Goal: Task Accomplishment & Management: Manage account settings

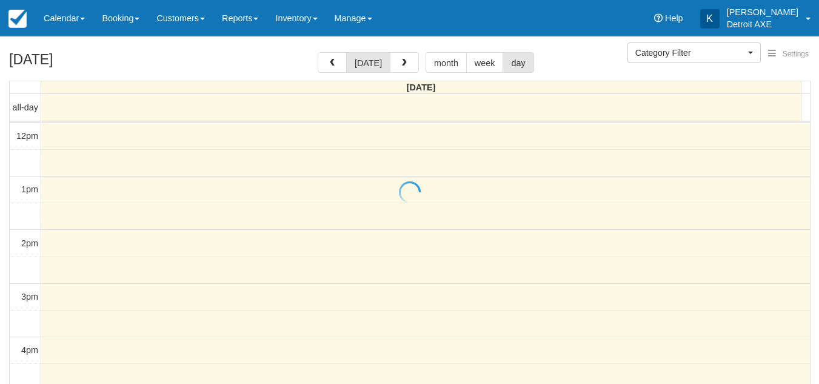
select select
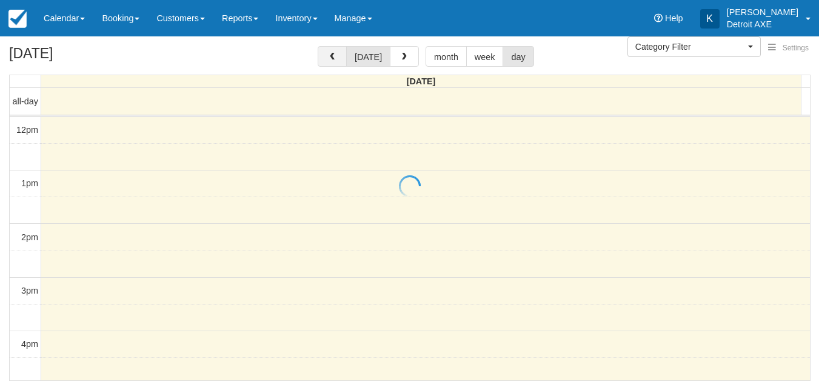
scroll to position [322, 0]
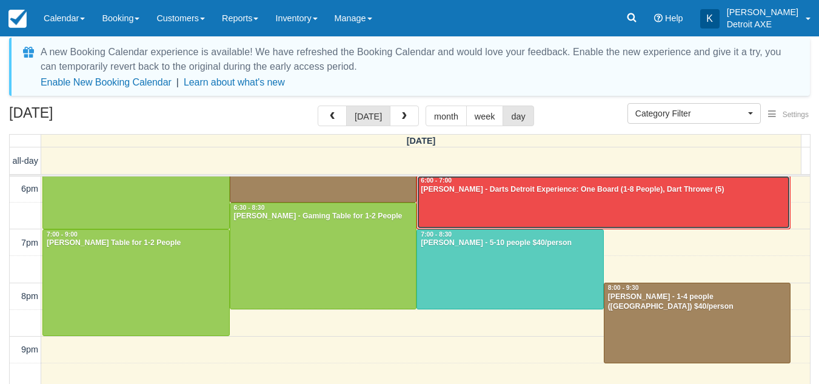
click at [497, 198] on div at bounding box center [603, 202] width 373 height 52
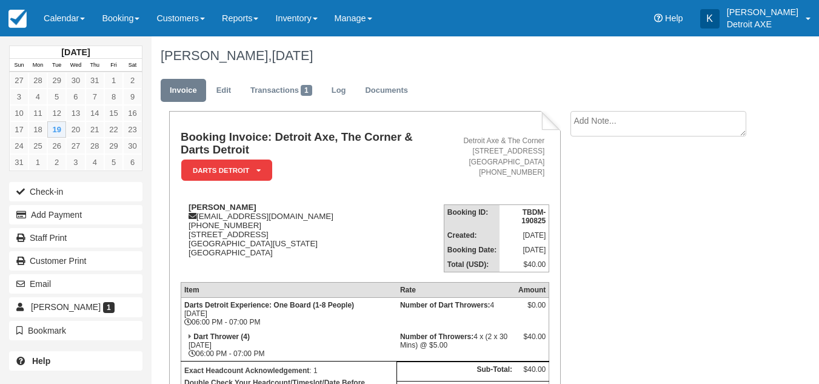
scroll to position [146, 0]
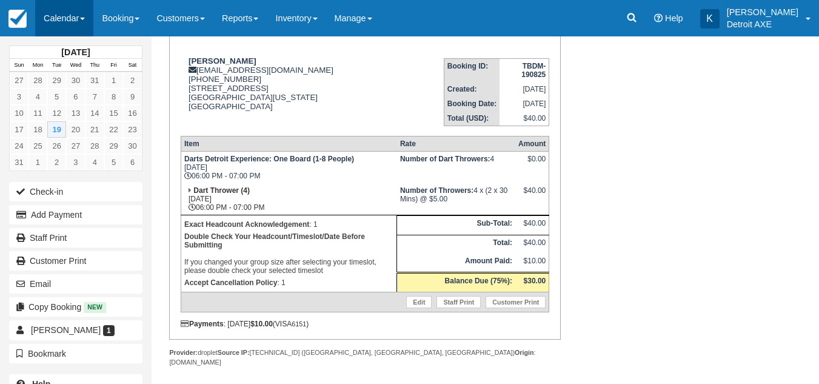
click at [61, 18] on link "Calendar" at bounding box center [64, 18] width 58 height 36
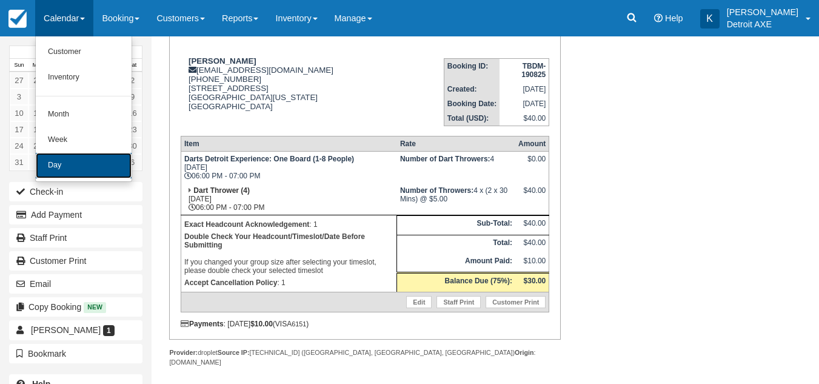
click at [62, 170] on link "Day" at bounding box center [84, 165] width 96 height 25
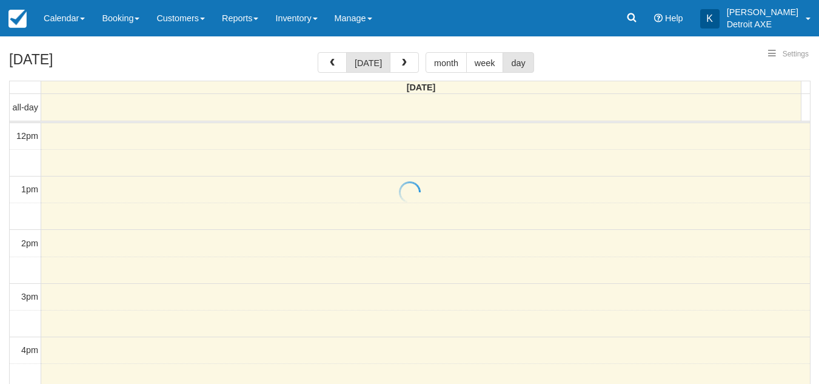
select select
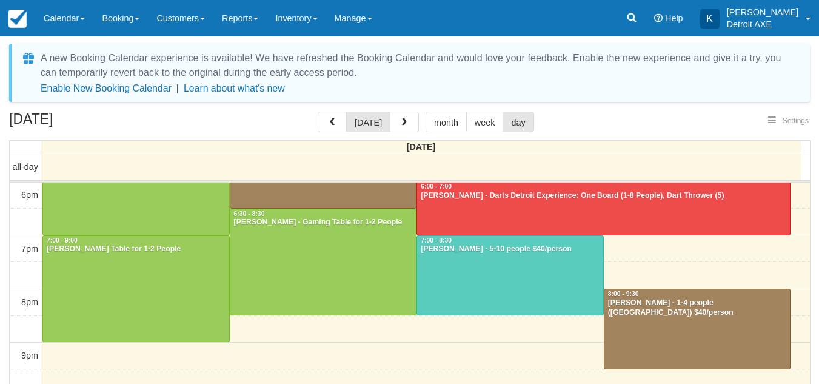
select select
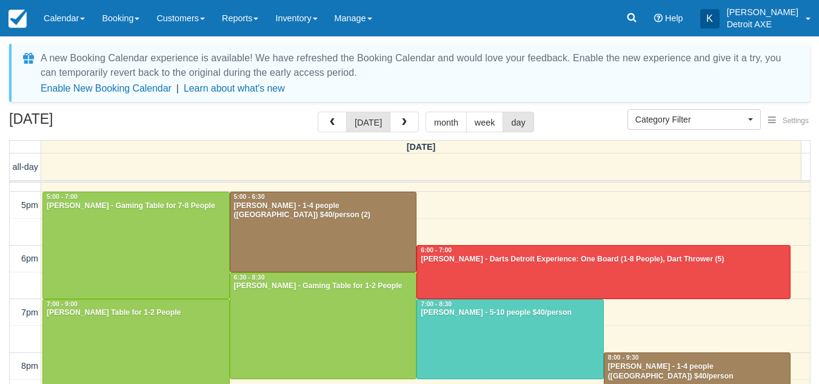
scroll to position [252, 0]
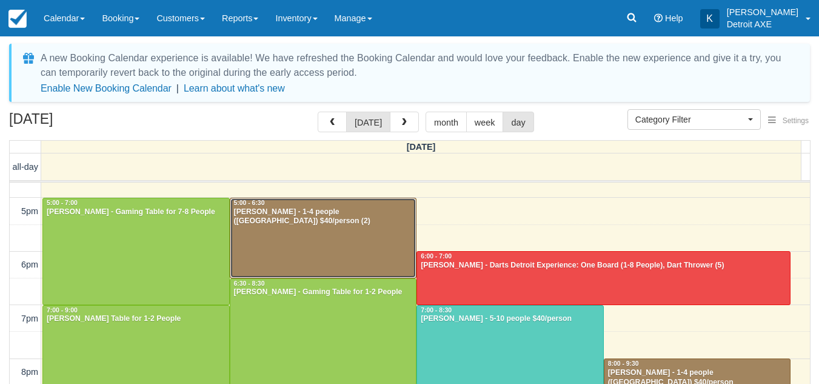
click at [315, 242] on div at bounding box center [323, 237] width 186 height 79
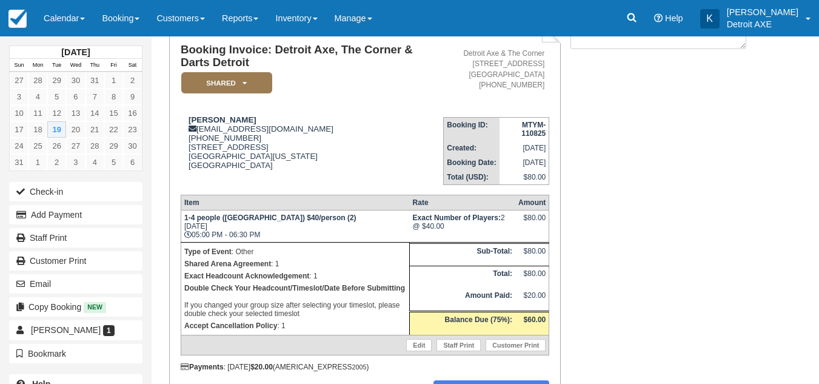
scroll to position [90, 0]
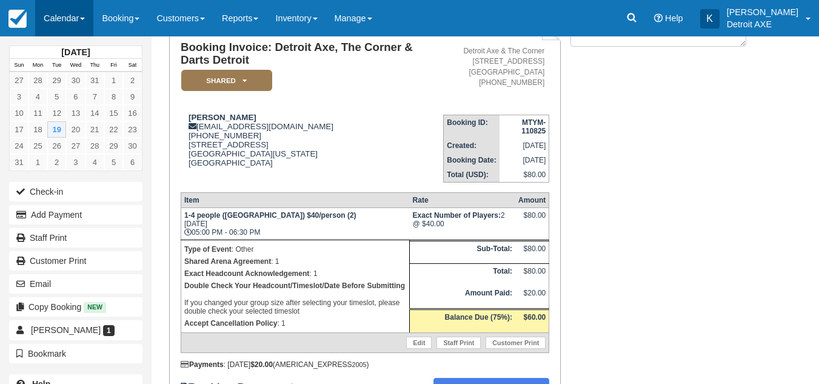
click at [66, 9] on link "Calendar" at bounding box center [64, 18] width 58 height 36
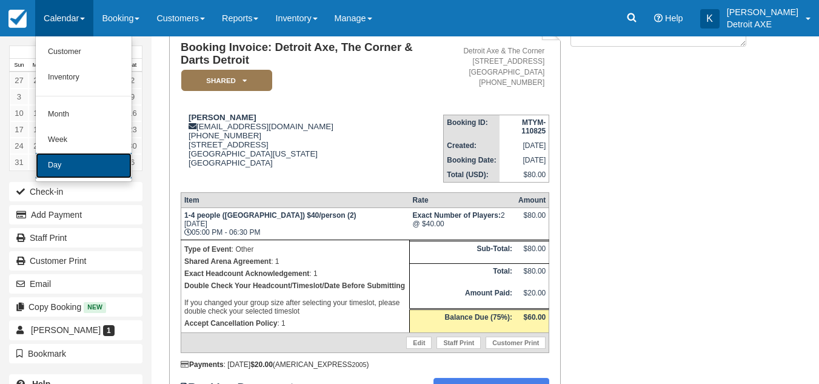
click at [66, 159] on link "Day" at bounding box center [84, 165] width 96 height 25
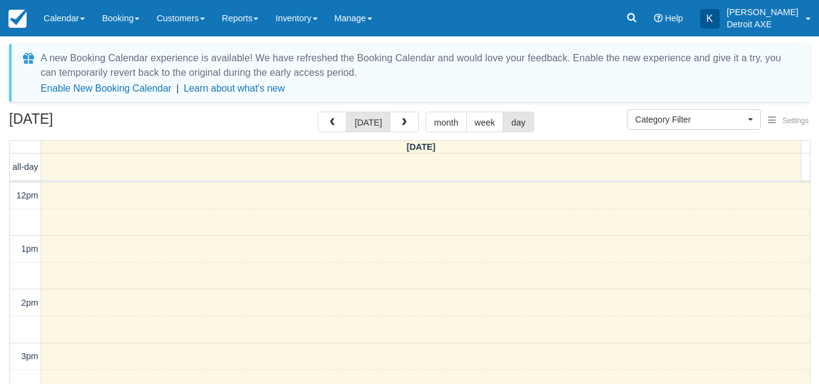
select select
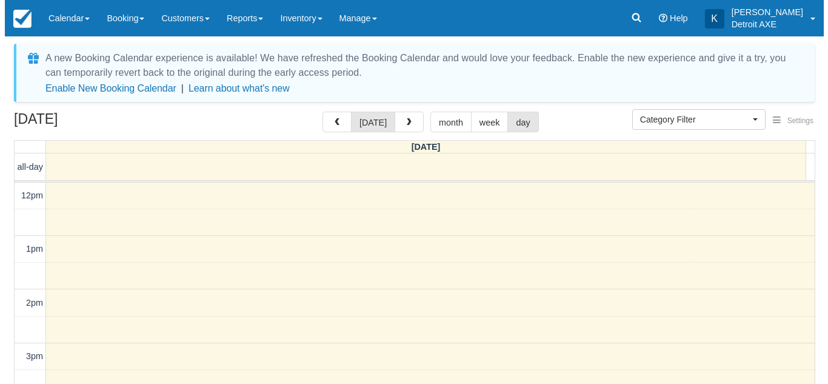
scroll to position [322, 0]
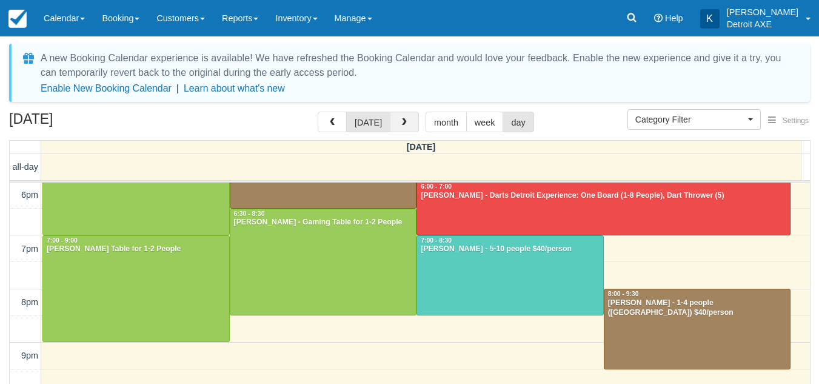
click at [400, 122] on span "button" at bounding box center [404, 122] width 8 height 8
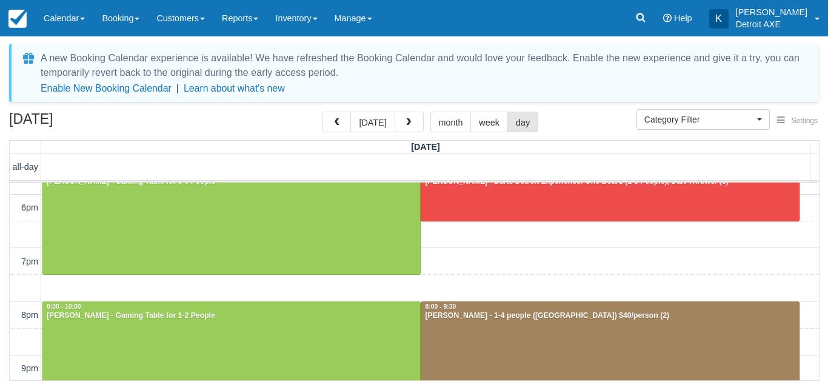
scroll to position [310, 0]
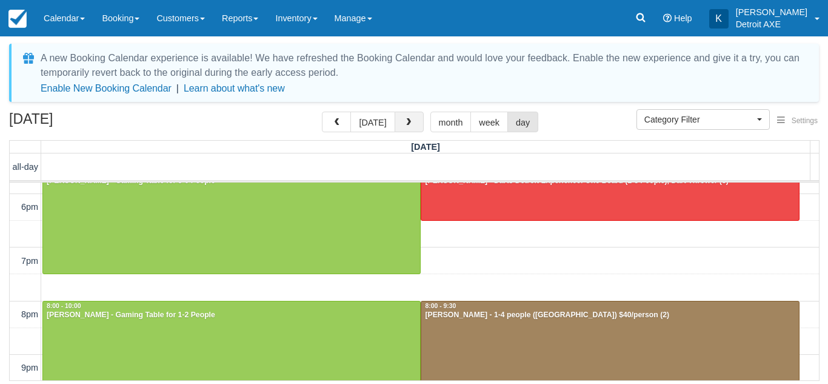
click at [407, 127] on button "button" at bounding box center [409, 122] width 29 height 21
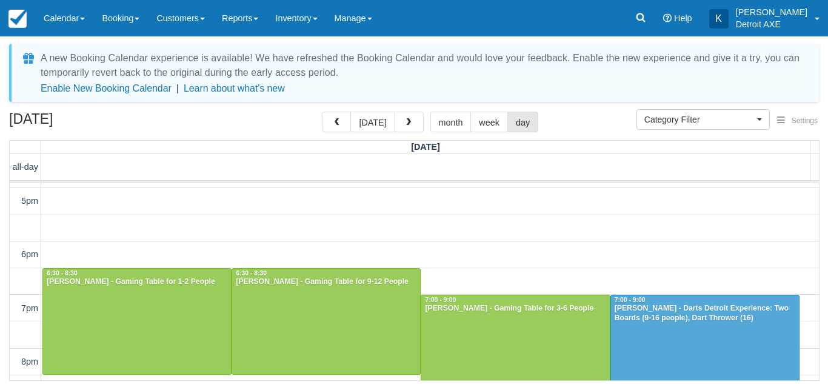
scroll to position [261, 0]
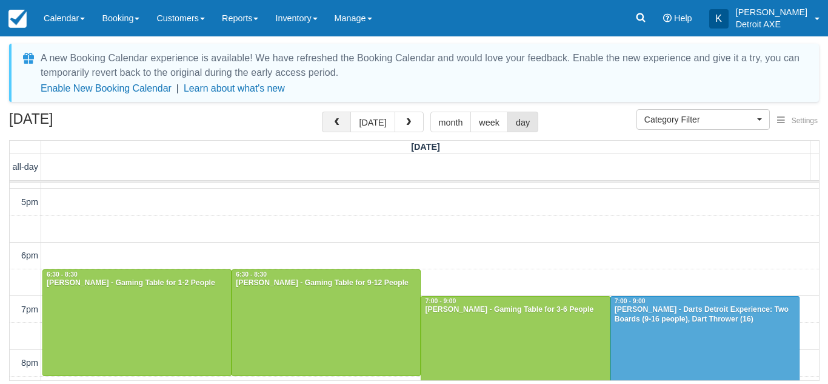
click at [333, 124] on button "button" at bounding box center [336, 122] width 29 height 21
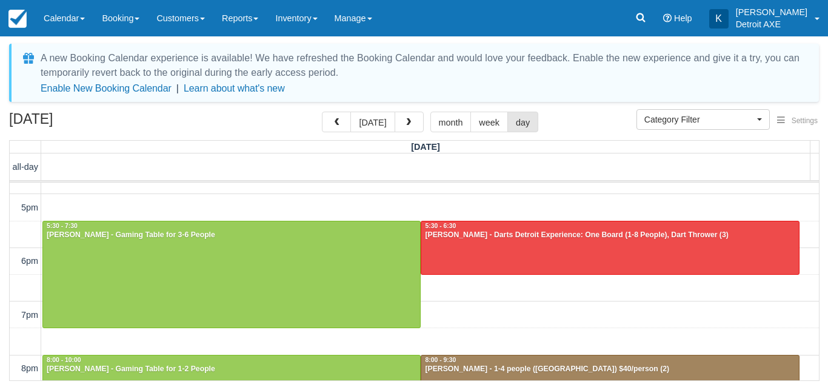
scroll to position [280, 0]
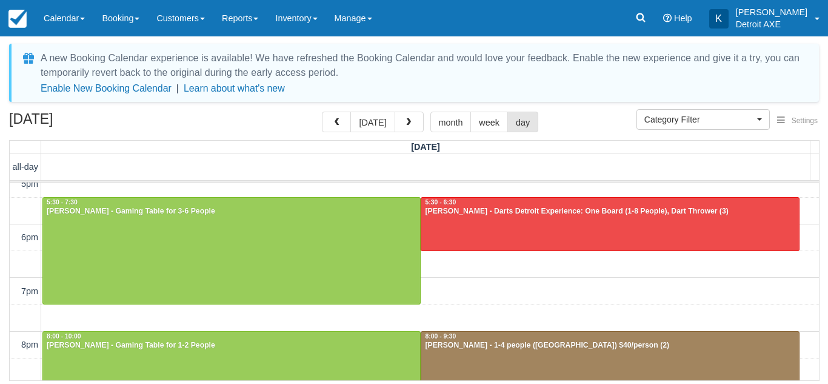
click at [300, 130] on div "August 20, 2025 today month week day" at bounding box center [414, 125] width 810 height 26
click at [407, 124] on span "button" at bounding box center [408, 122] width 8 height 8
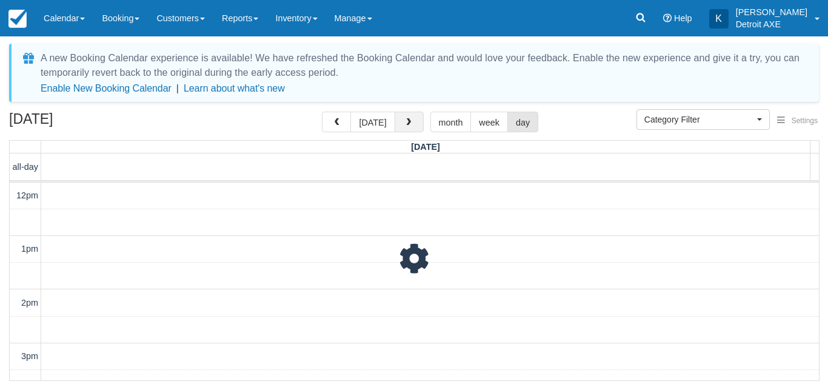
scroll to position [322, 0]
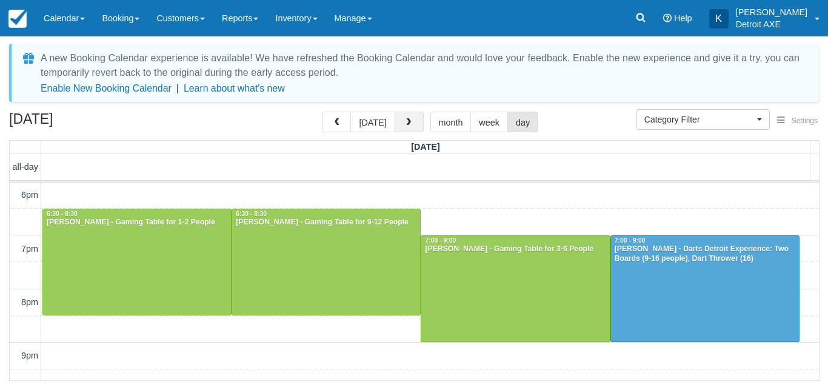
click at [407, 124] on span "button" at bounding box center [408, 122] width 8 height 8
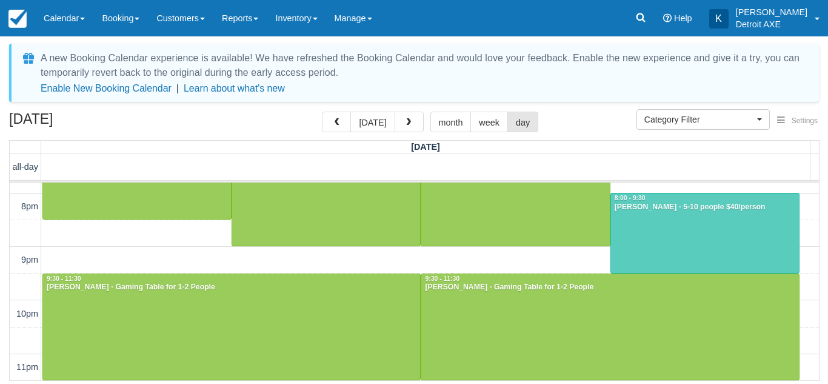
scroll to position [308, 0]
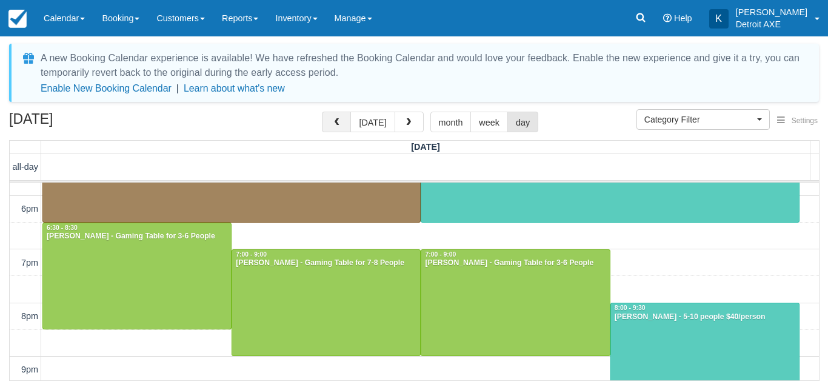
click at [334, 118] on button "button" at bounding box center [336, 122] width 29 height 21
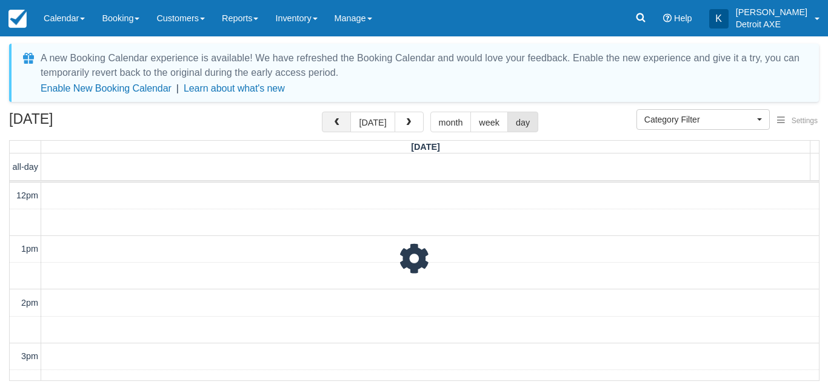
scroll to position [322, 0]
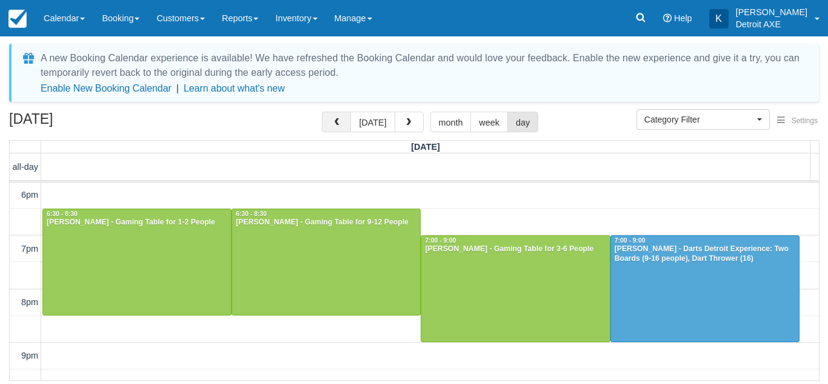
click at [334, 118] on button "button" at bounding box center [336, 122] width 29 height 21
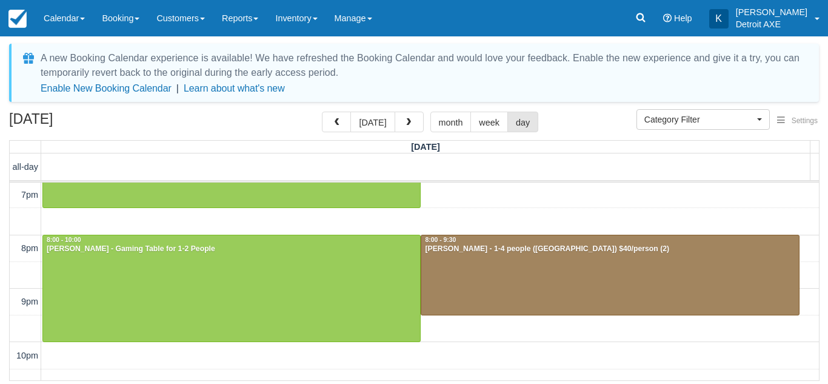
scroll to position [418, 0]
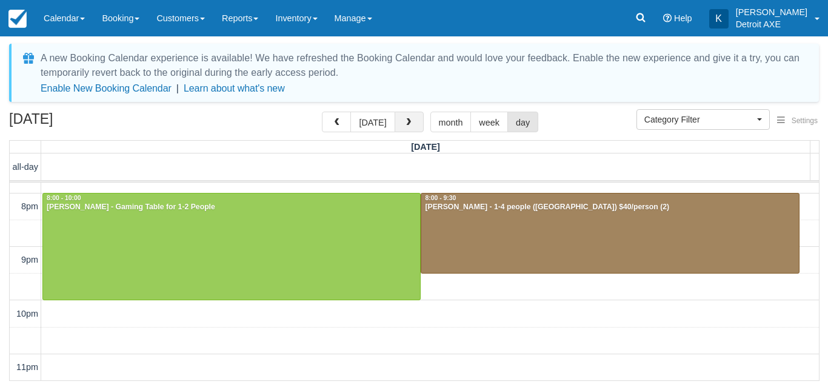
click at [414, 124] on button "button" at bounding box center [409, 122] width 29 height 21
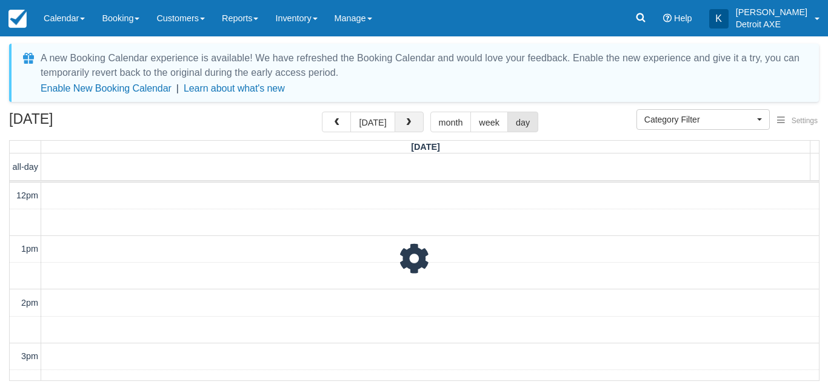
scroll to position [322, 0]
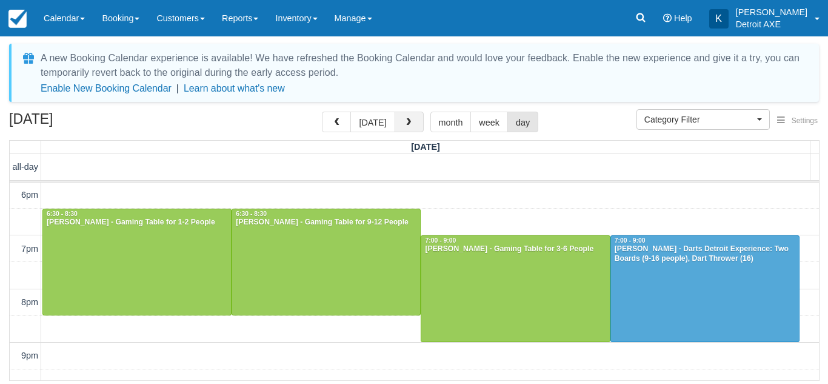
click at [414, 124] on button "button" at bounding box center [409, 122] width 29 height 21
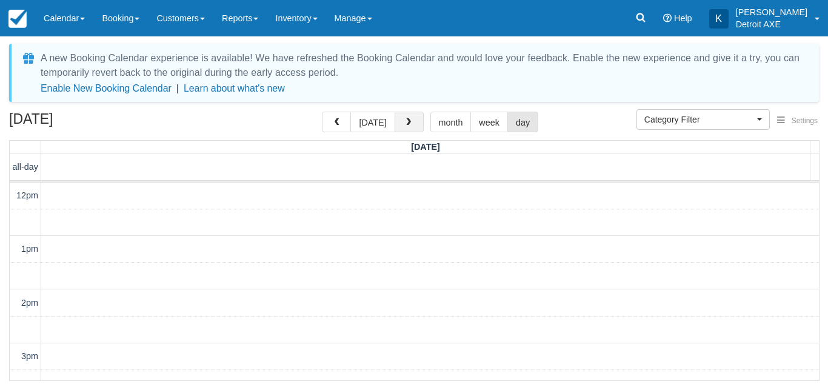
scroll to position [322, 0]
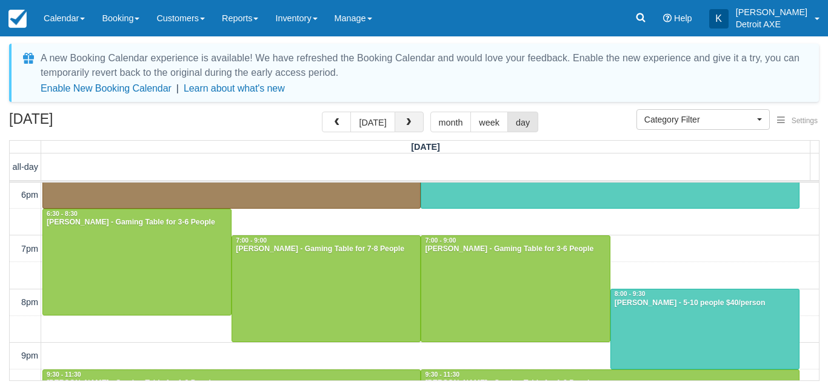
click at [414, 124] on button "button" at bounding box center [409, 122] width 29 height 21
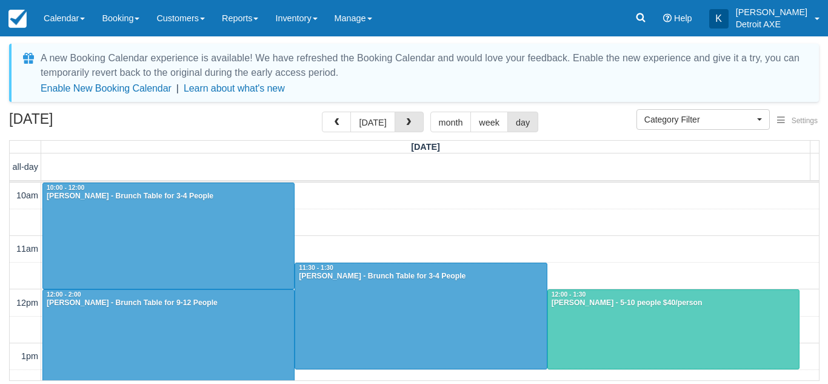
scroll to position [322, 0]
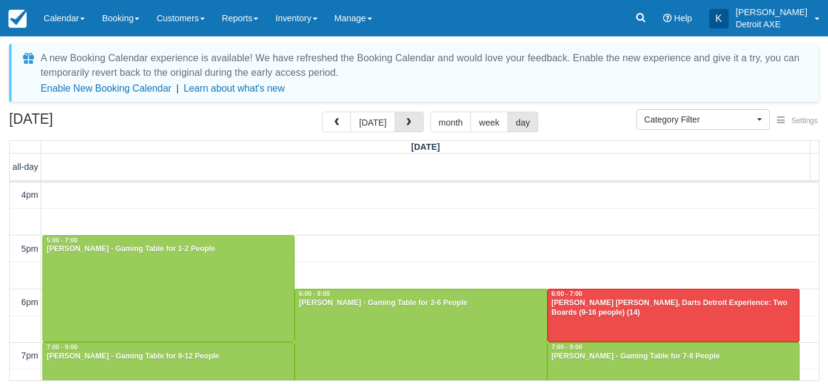
click at [414, 124] on button "button" at bounding box center [409, 122] width 29 height 21
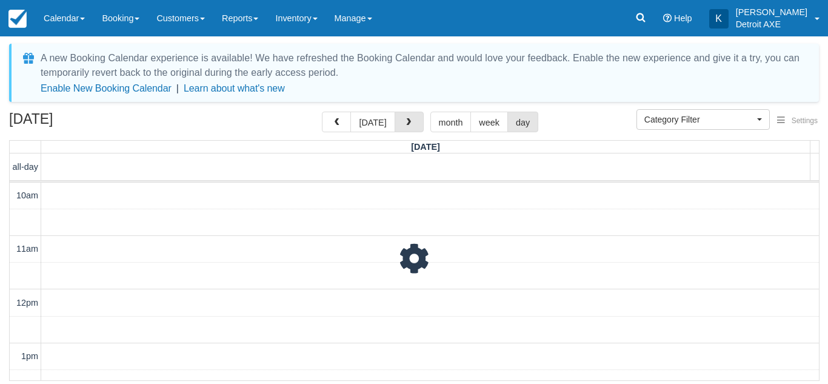
scroll to position [429, 0]
click at [414, 124] on button "button" at bounding box center [409, 122] width 29 height 21
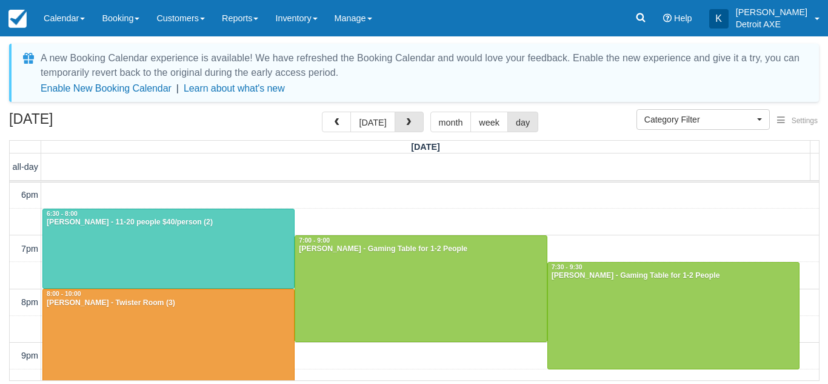
click at [414, 124] on button "button" at bounding box center [409, 122] width 29 height 21
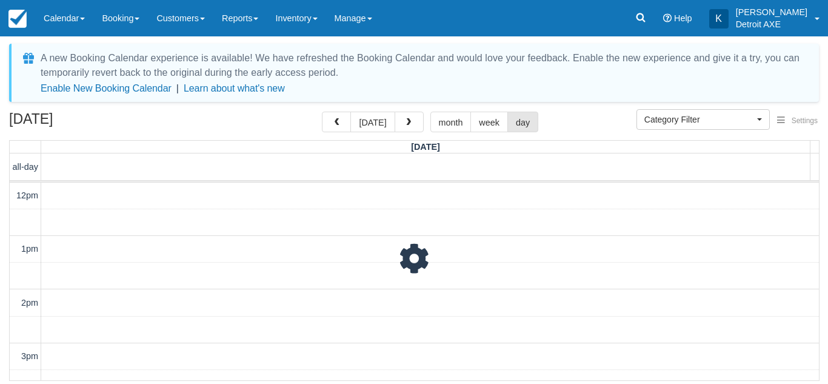
scroll to position [322, 0]
click at [414, 124] on button "button" at bounding box center [409, 122] width 29 height 21
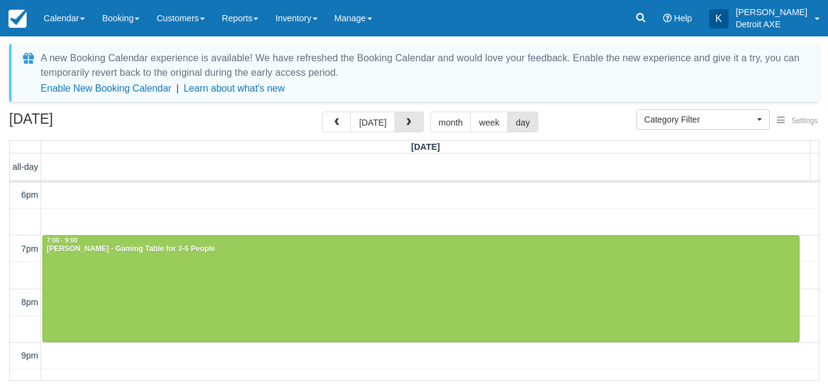
click at [414, 124] on button "button" at bounding box center [409, 122] width 29 height 21
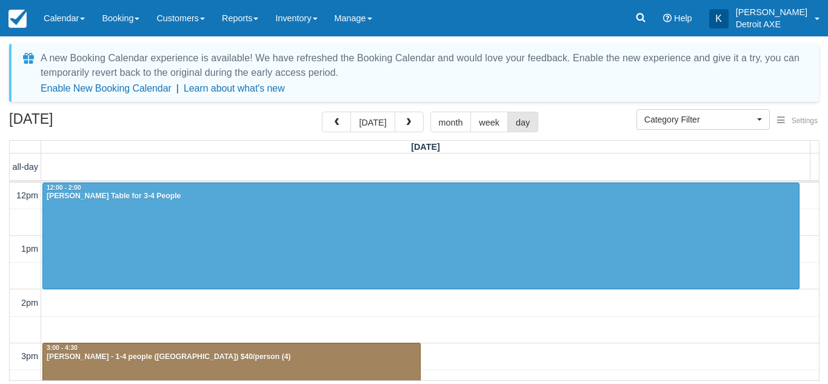
scroll to position [322, 0]
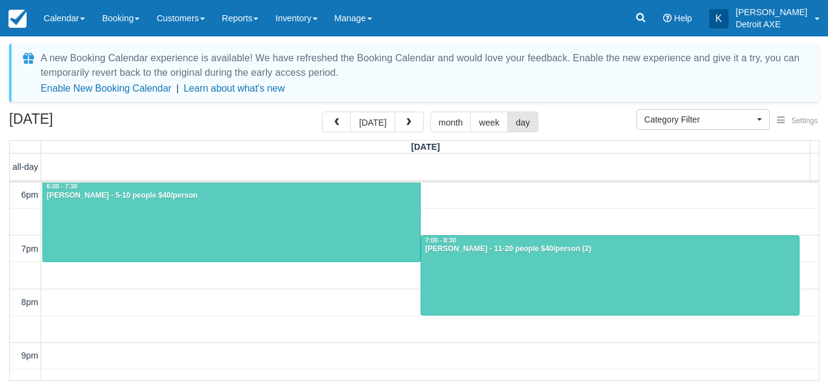
click at [287, 116] on div "August 30, 2025 today month week day" at bounding box center [414, 125] width 810 height 26
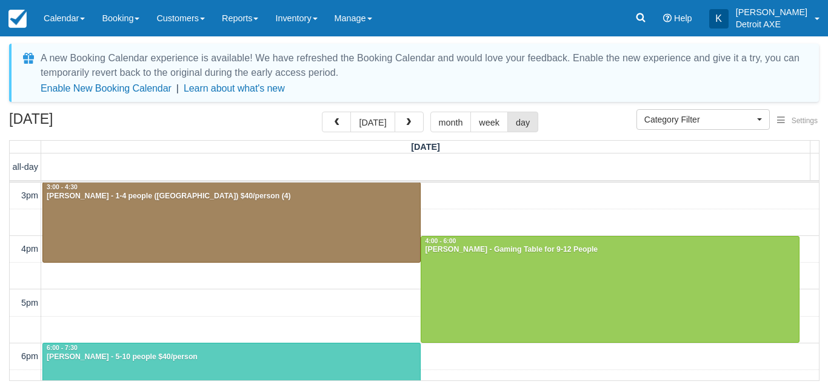
scroll to position [160, 0]
click at [374, 119] on button "today" at bounding box center [372, 122] width 44 height 21
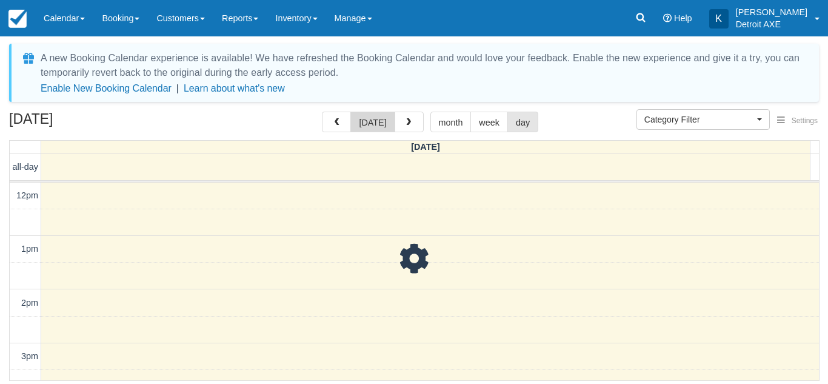
scroll to position [322, 0]
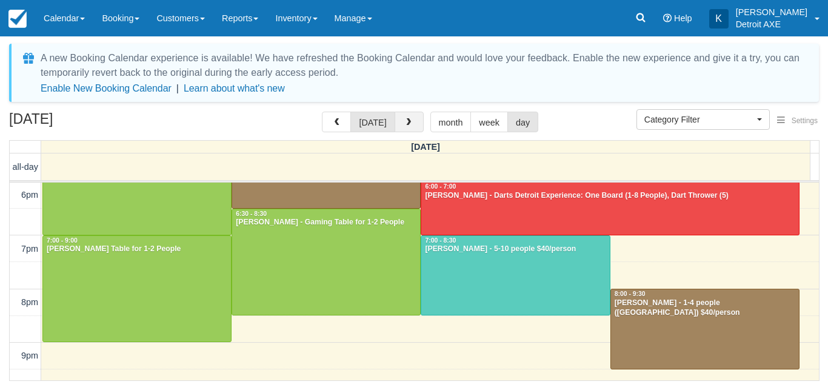
click at [398, 129] on button "button" at bounding box center [409, 122] width 29 height 21
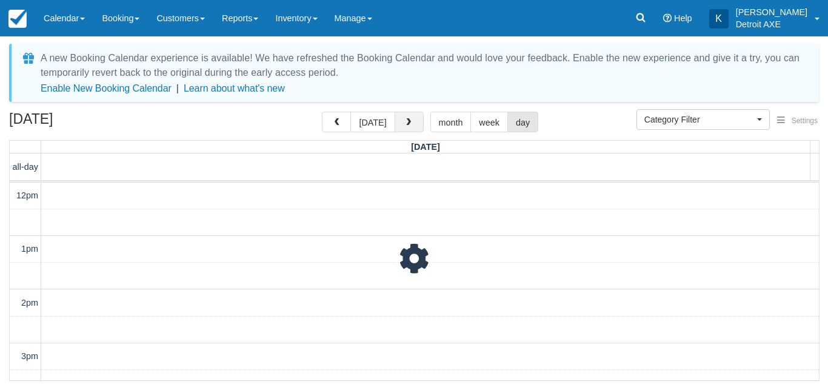
scroll to position [322, 0]
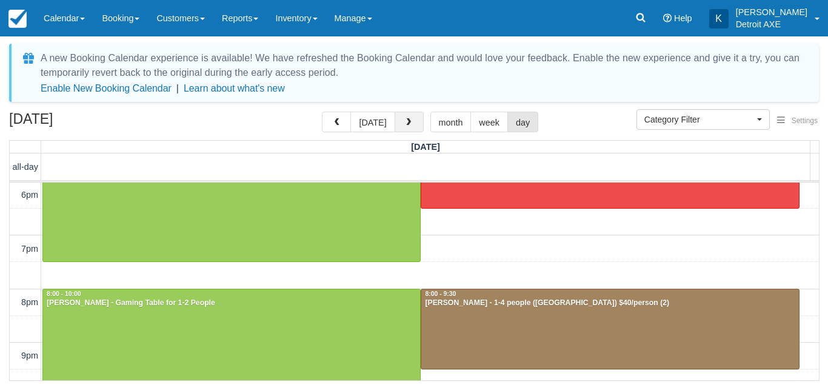
click at [404, 126] on span "button" at bounding box center [408, 122] width 8 height 8
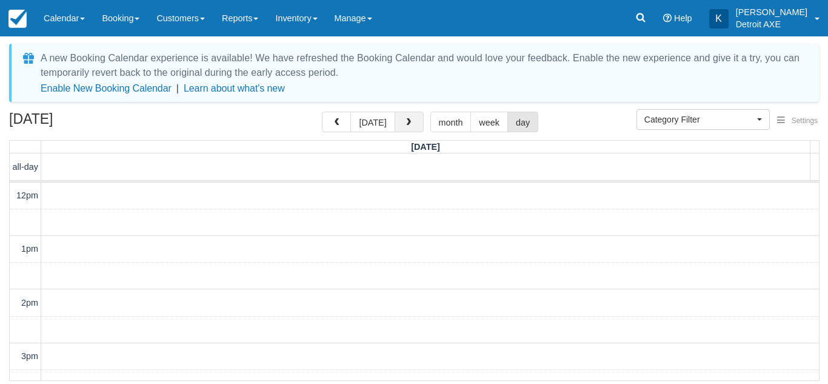
scroll to position [322, 0]
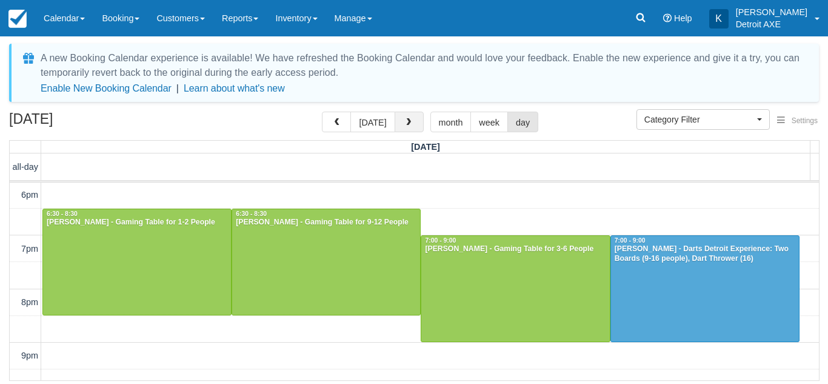
click at [404, 126] on span "button" at bounding box center [408, 122] width 8 height 8
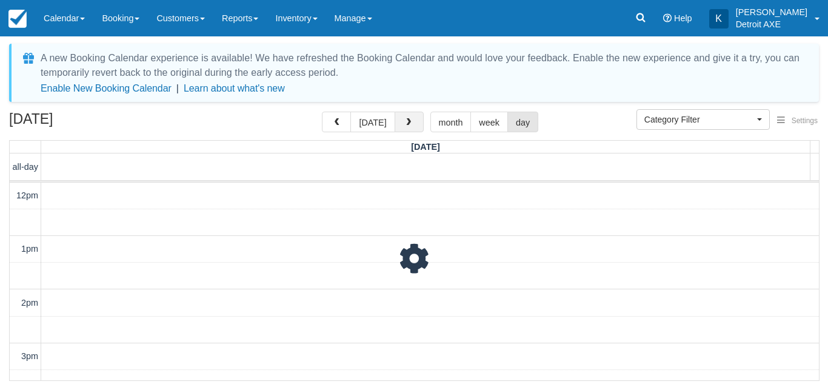
click at [404, 126] on span "button" at bounding box center [408, 122] width 8 height 8
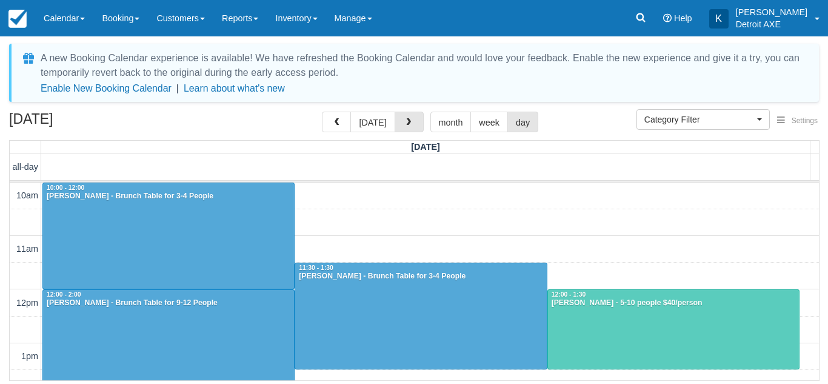
scroll to position [322, 0]
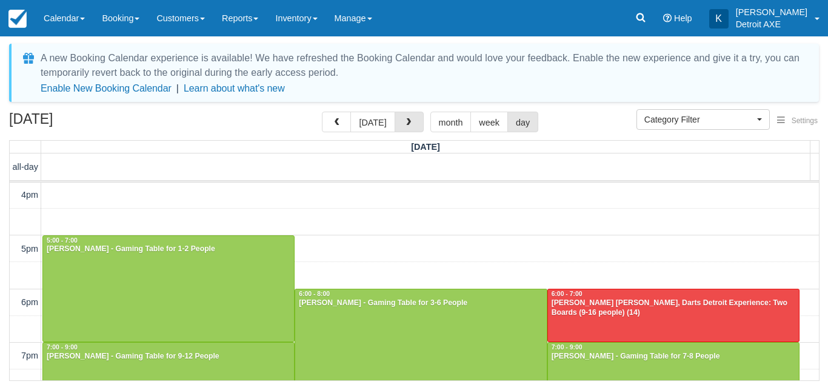
click at [404, 126] on span "button" at bounding box center [408, 122] width 8 height 8
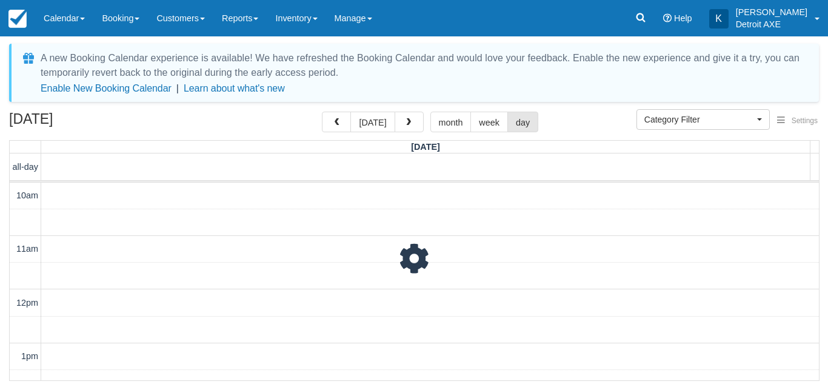
scroll to position [429, 0]
click at [404, 126] on span "button" at bounding box center [408, 122] width 8 height 8
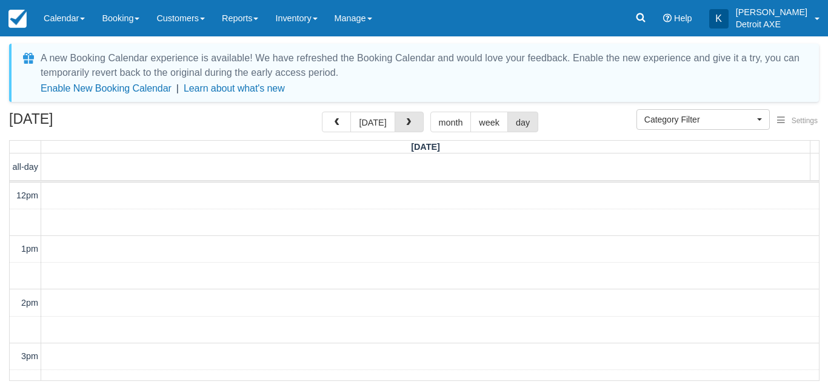
click at [404, 126] on span "button" at bounding box center [408, 122] width 8 height 8
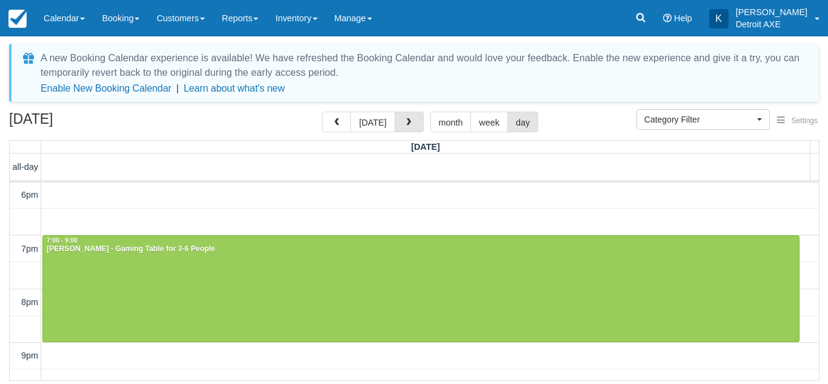
click at [404, 126] on span "button" at bounding box center [408, 122] width 8 height 8
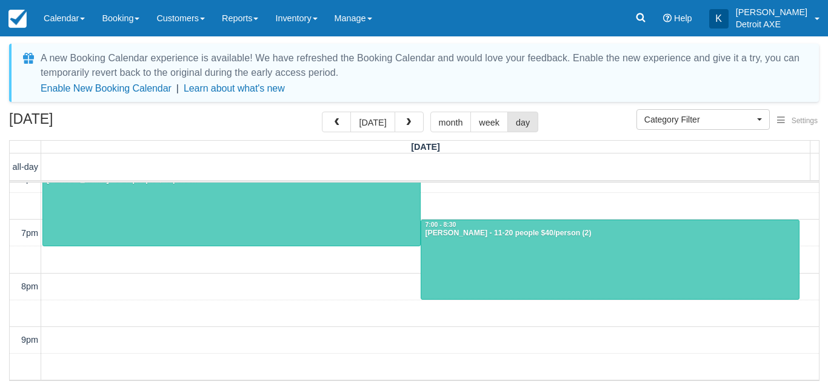
scroll to position [338, 0]
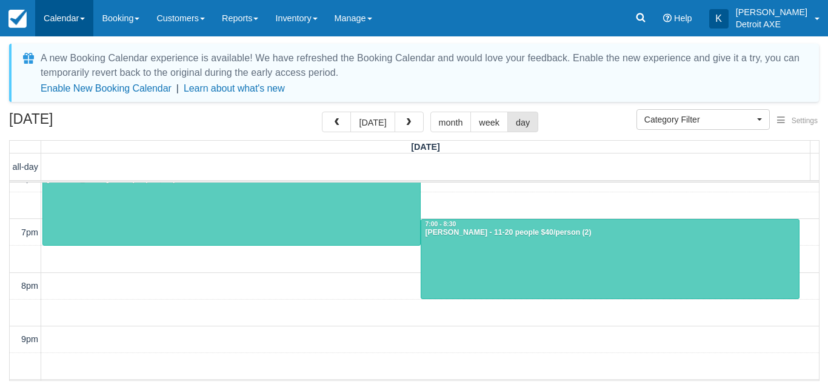
click at [85, 22] on link "Calendar" at bounding box center [64, 18] width 58 height 36
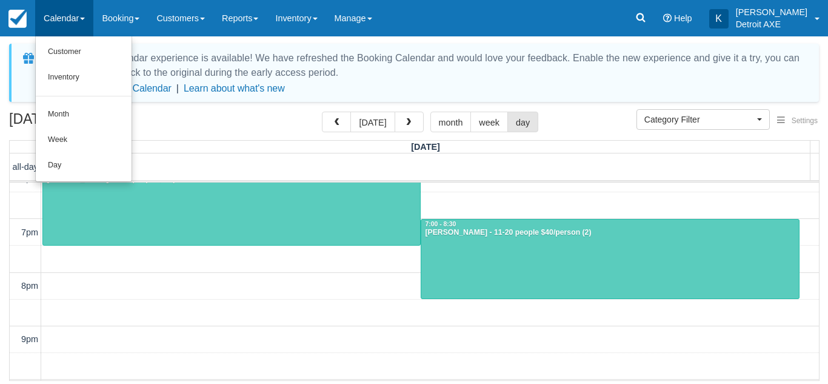
click at [181, 114] on div "August 30, 2025 today month week day" at bounding box center [414, 125] width 810 height 26
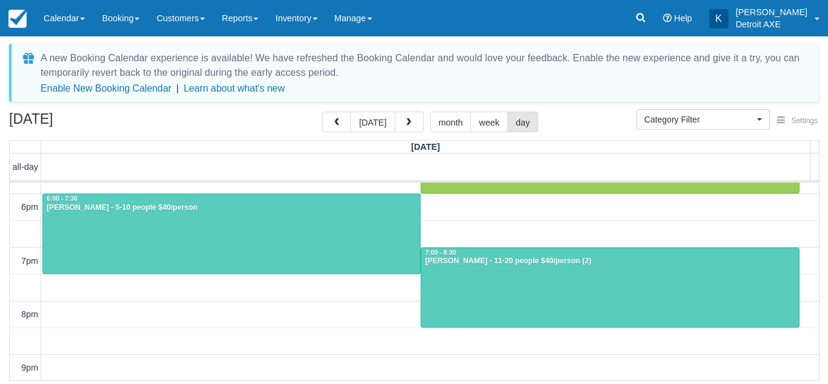
scroll to position [310, 0]
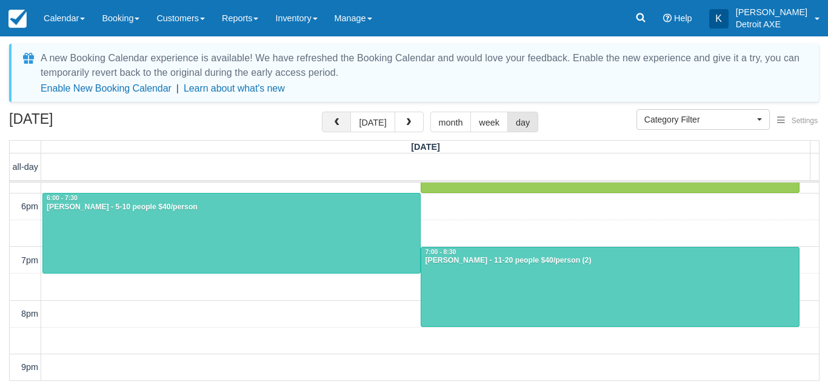
click at [341, 121] on span "button" at bounding box center [336, 122] width 8 height 8
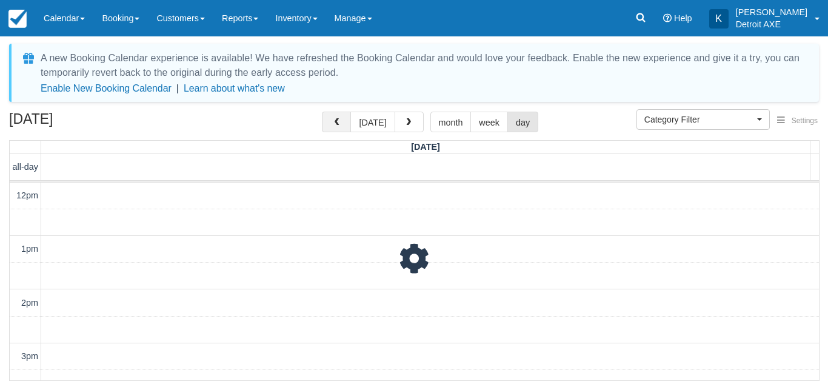
scroll to position [322, 0]
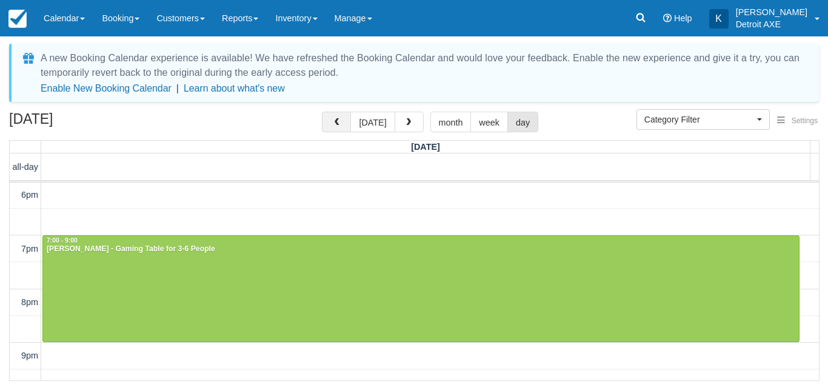
click at [341, 121] on span "button" at bounding box center [336, 122] width 8 height 8
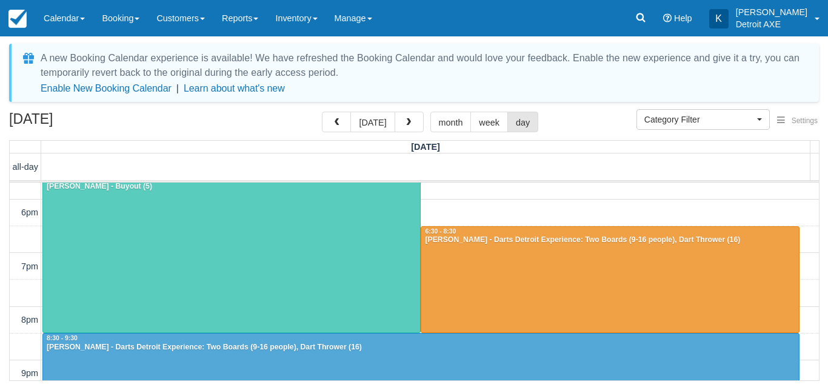
scroll to position [304, 0]
click at [407, 127] on span "button" at bounding box center [408, 122] width 8 height 8
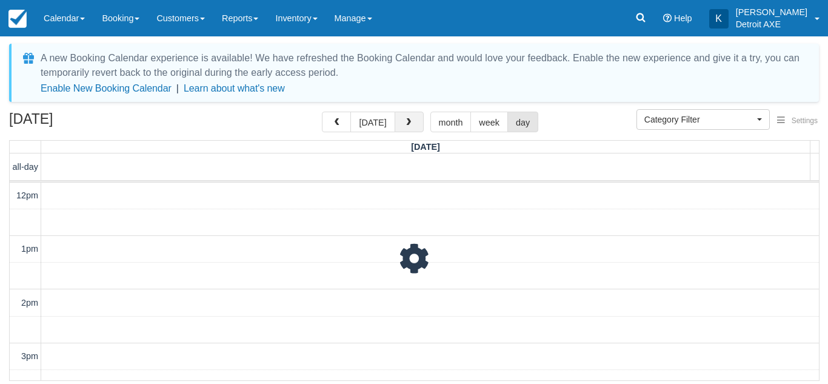
click at [407, 127] on span "button" at bounding box center [408, 122] width 8 height 8
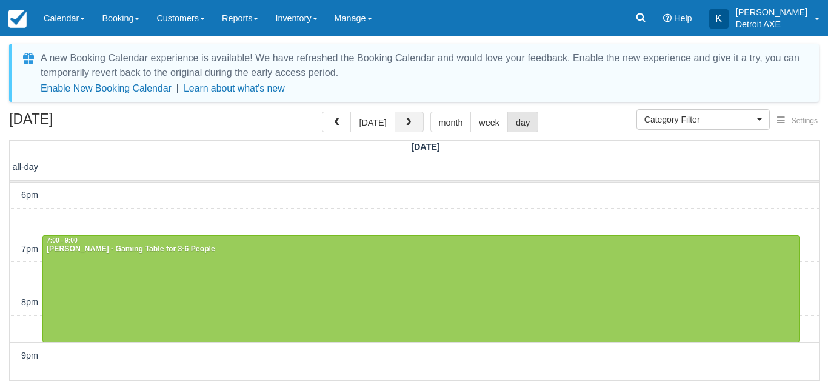
click at [407, 127] on span "button" at bounding box center [408, 122] width 8 height 8
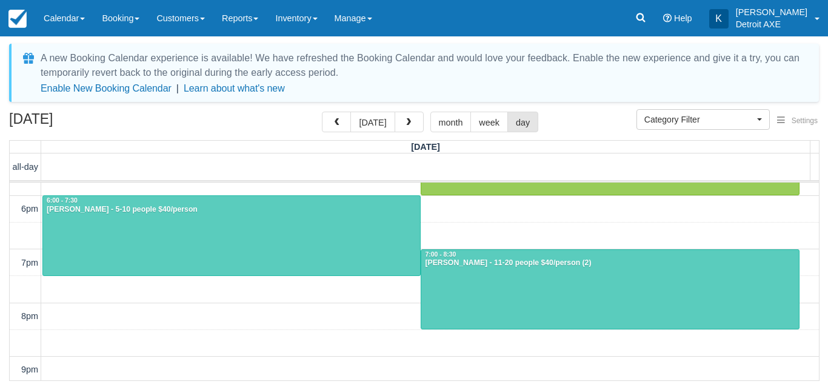
scroll to position [309, 0]
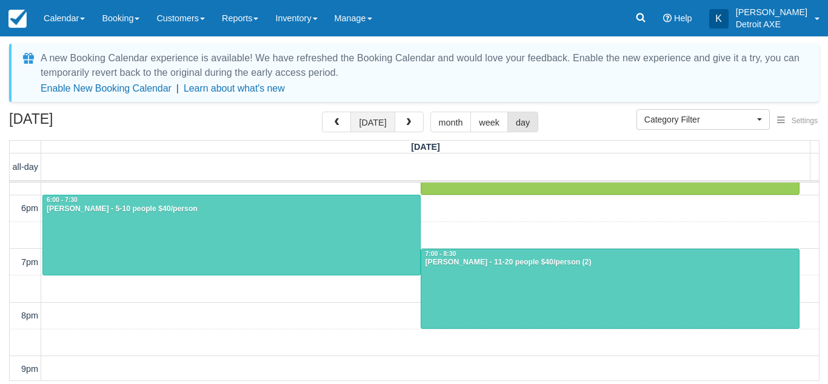
click at [375, 122] on button "today" at bounding box center [372, 122] width 44 height 21
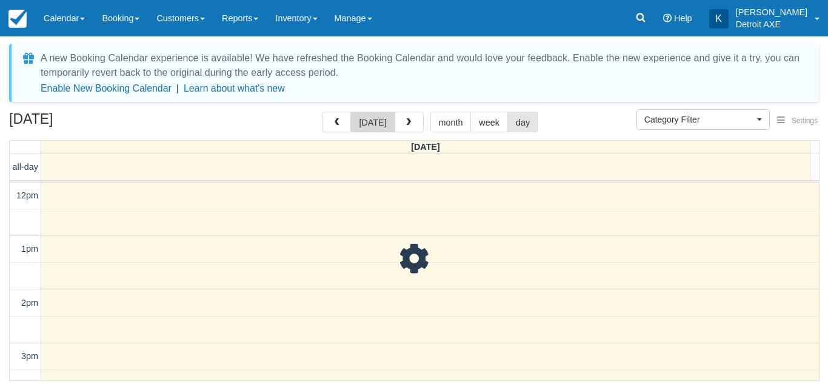
scroll to position [322, 0]
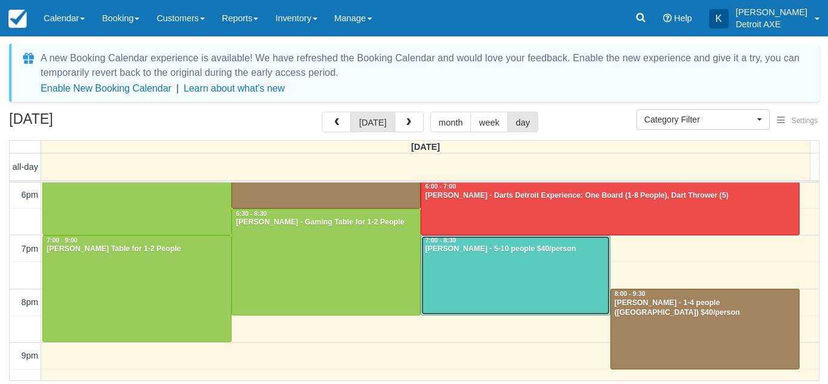
click at [504, 258] on div at bounding box center [515, 275] width 188 height 79
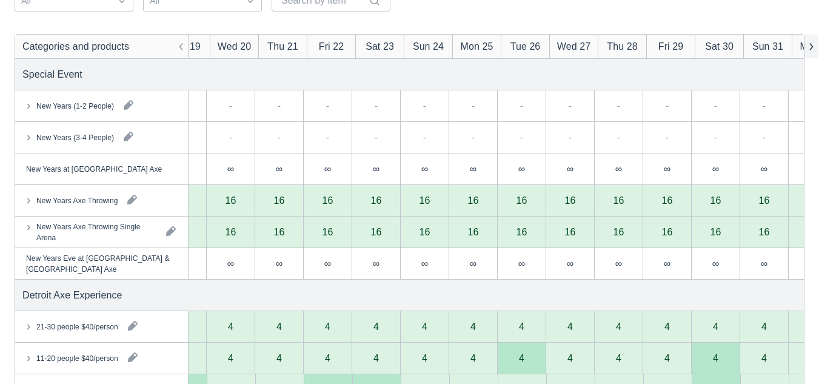
click at [811, 44] on button "button" at bounding box center [811, 47] width 15 height 24
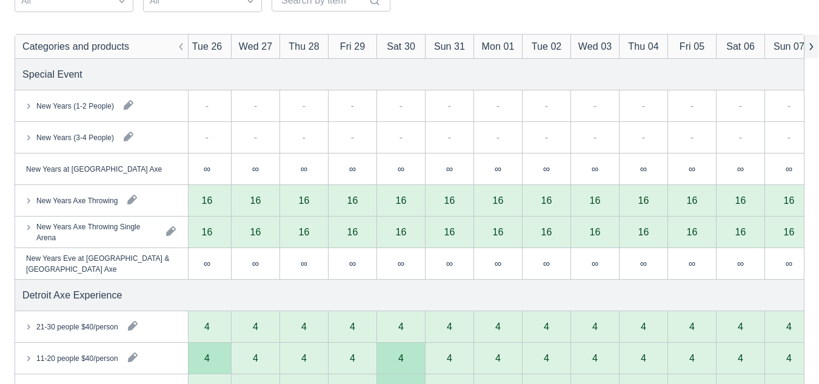
click at [811, 44] on button "button" at bounding box center [811, 47] width 15 height 24
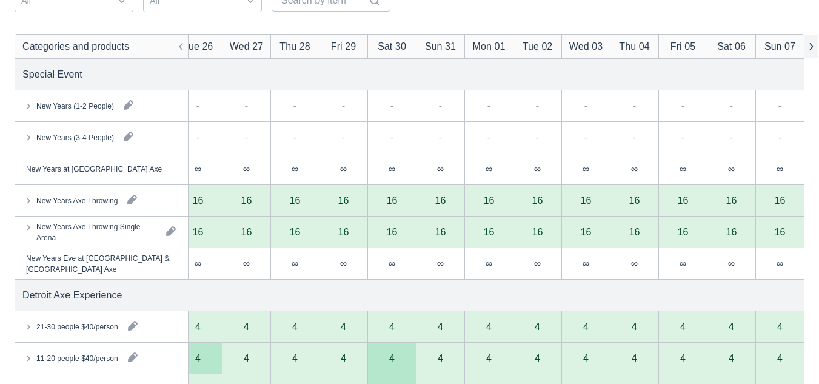
click at [811, 44] on button "button" at bounding box center [811, 47] width 15 height 24
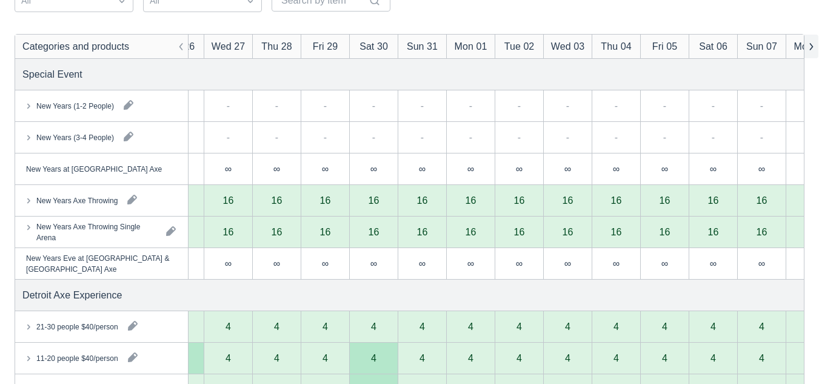
click at [811, 44] on button "button" at bounding box center [811, 47] width 15 height 24
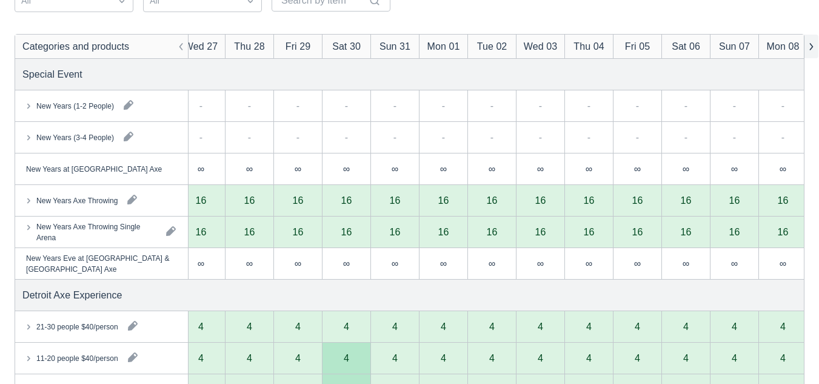
click at [811, 44] on button "button" at bounding box center [811, 47] width 15 height 24
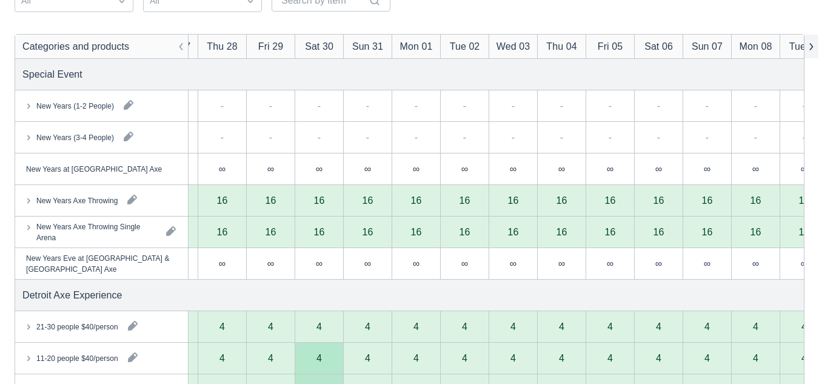
click at [811, 44] on button "button" at bounding box center [811, 47] width 15 height 24
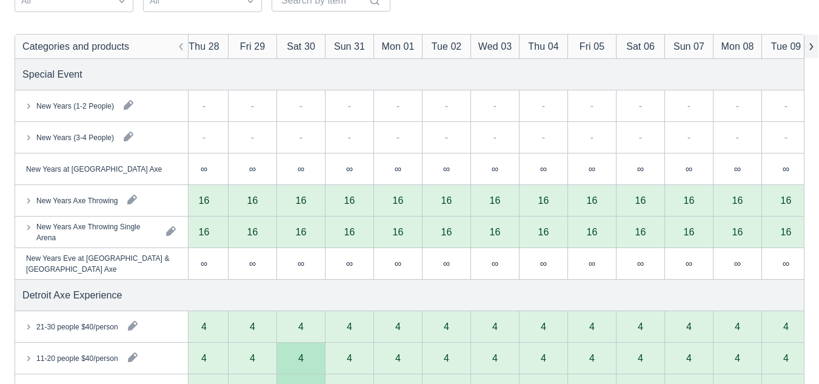
click at [811, 44] on button "button" at bounding box center [811, 47] width 15 height 24
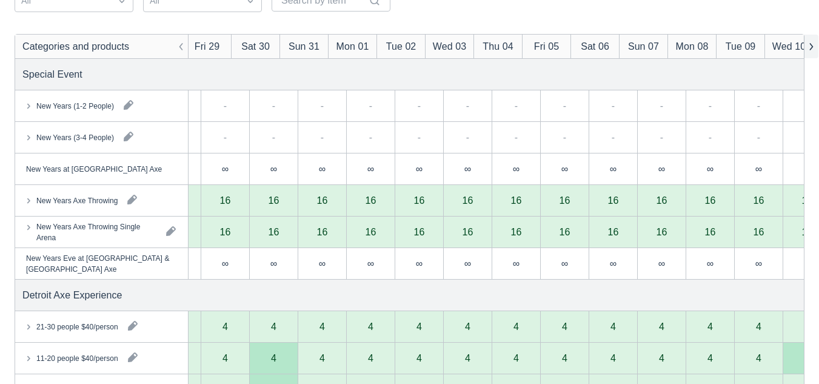
click at [811, 44] on button "button" at bounding box center [811, 47] width 15 height 24
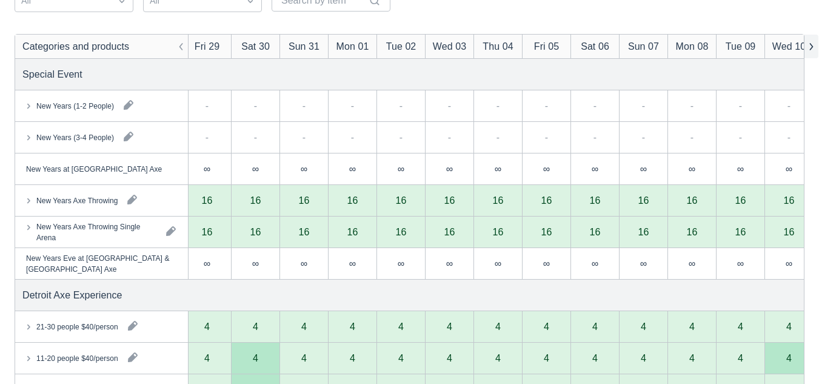
click at [811, 44] on button "button" at bounding box center [811, 47] width 15 height 24
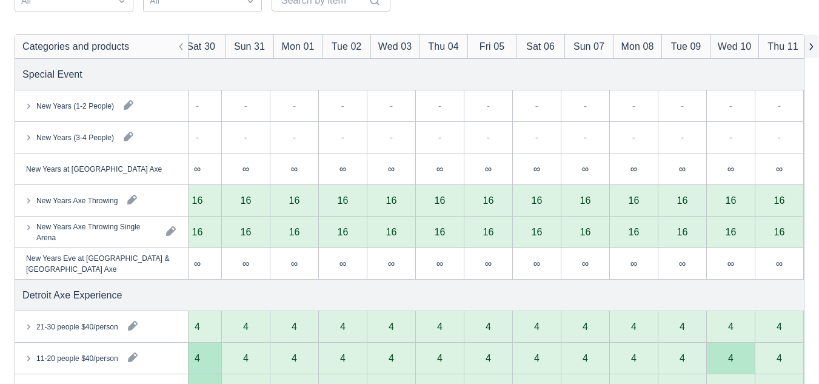
click at [811, 44] on button "button" at bounding box center [811, 47] width 15 height 24
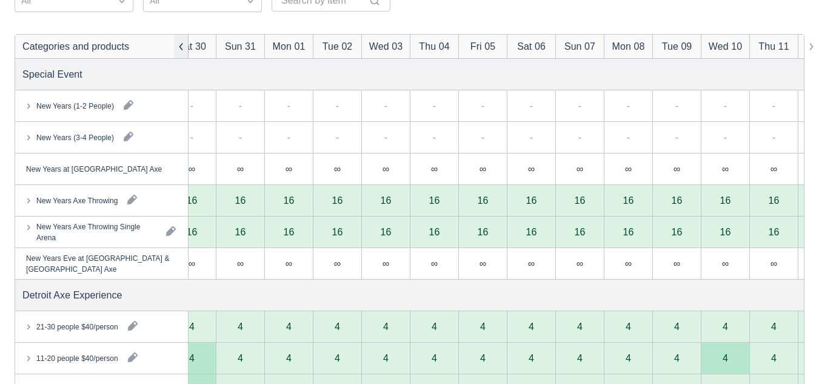
click at [181, 54] on button "button" at bounding box center [181, 47] width 15 height 24
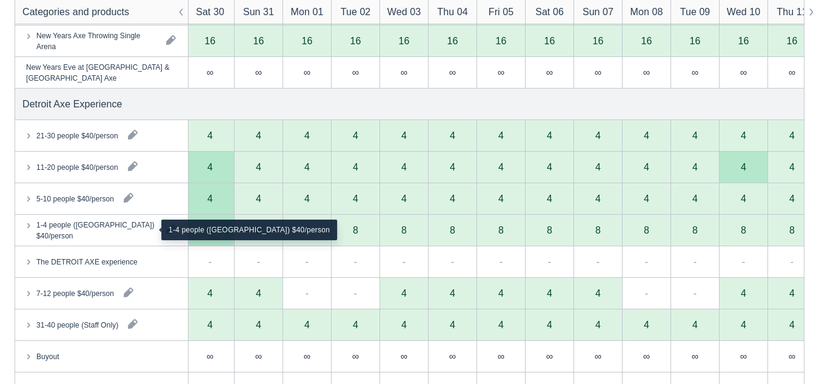
click at [90, 228] on div "1-4 people (Shared Arena) $40/person" at bounding box center [96, 230] width 120 height 22
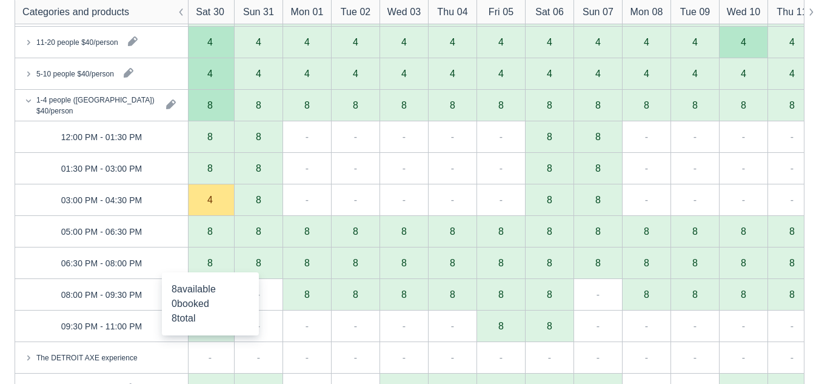
click at [215, 261] on div "8" at bounding box center [210, 263] width 49 height 32
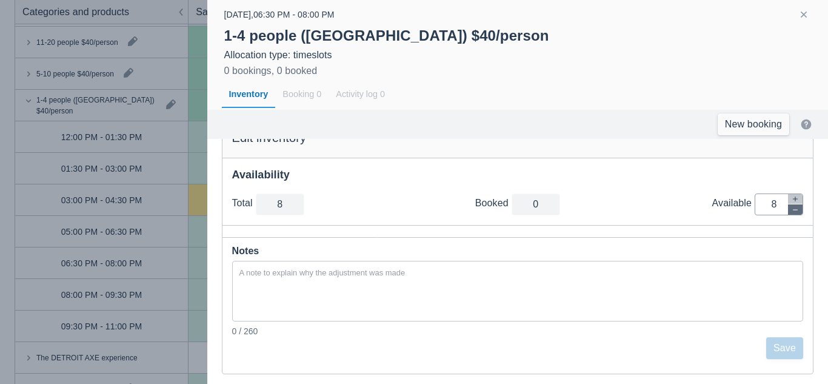
click at [790, 211] on button "button" at bounding box center [795, 209] width 15 height 10
type input "7"
click at [790, 211] on button "button" at bounding box center [795, 209] width 15 height 10
type input "6"
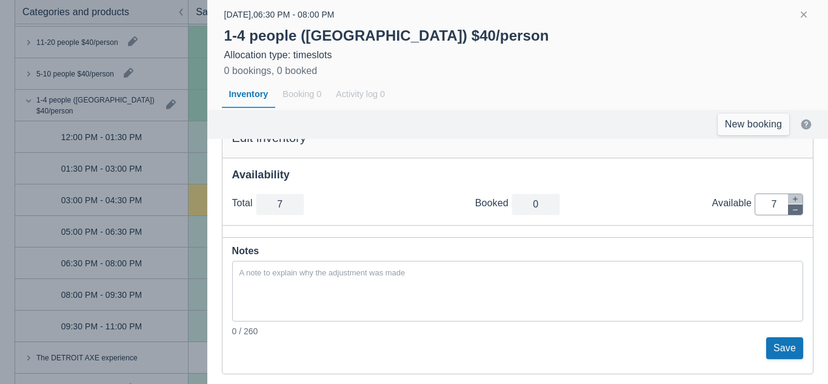
type input "6"
click at [790, 211] on button "button" at bounding box center [795, 209] width 15 height 10
type input "5"
click at [790, 211] on button "button" at bounding box center [795, 209] width 15 height 10
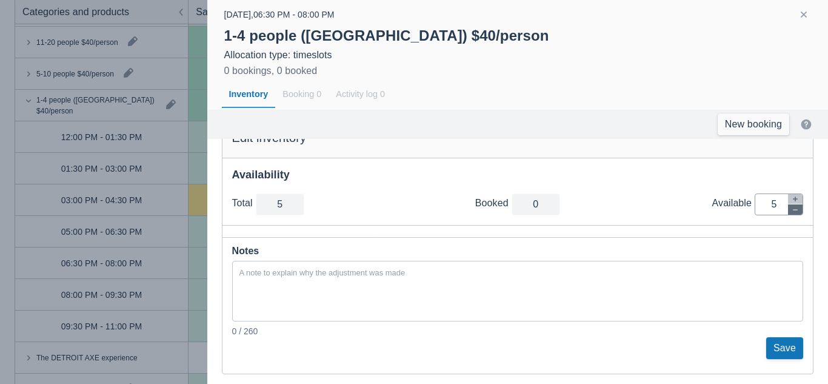
type input "4"
click at [790, 211] on button "button" at bounding box center [795, 209] width 15 height 10
type input "3"
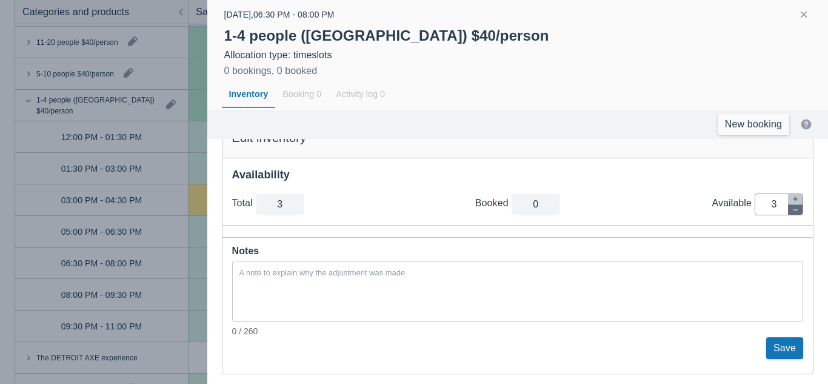
click at [790, 211] on button "button" at bounding box center [795, 209] width 15 height 10
type input "2"
click at [790, 211] on button "button" at bounding box center [795, 209] width 15 height 10
type input "1"
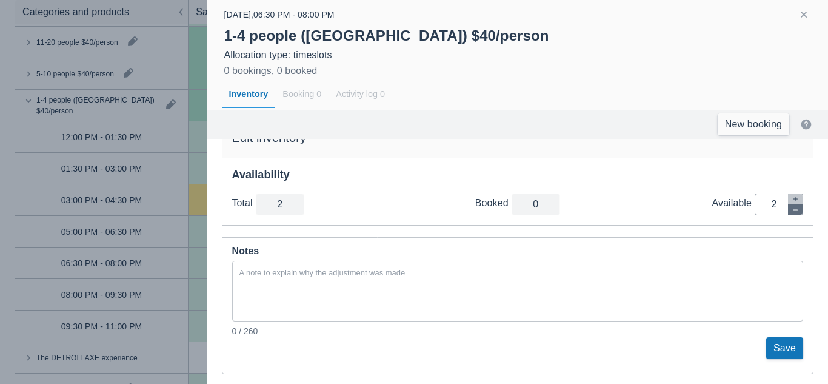
type input "1"
click at [790, 211] on button "button" at bounding box center [795, 209] width 15 height 10
type input "0"
click at [774, 342] on button "Save" at bounding box center [784, 348] width 37 height 22
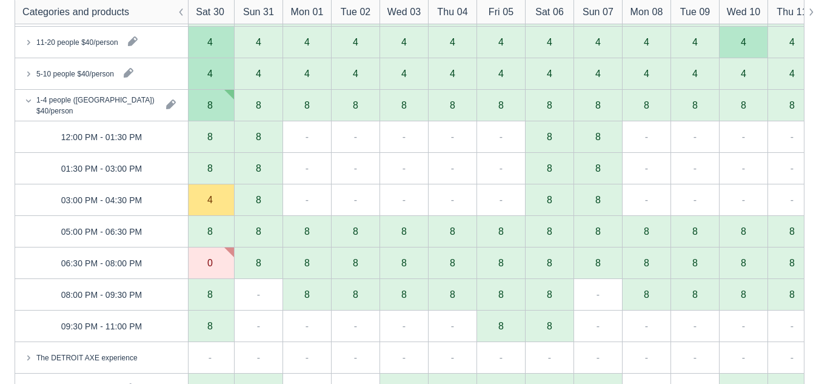
click at [213, 232] on div "8" at bounding box center [210, 232] width 49 height 32
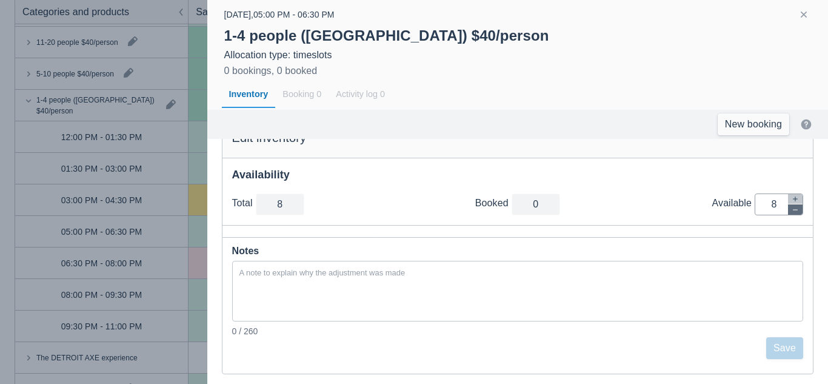
click at [793, 210] on icon "button" at bounding box center [795, 209] width 5 height 1
type input "7"
click at [793, 210] on icon "button" at bounding box center [795, 209] width 5 height 1
type input "6"
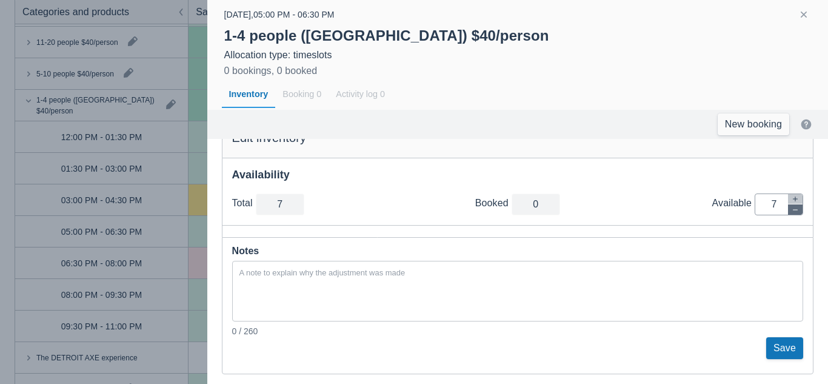
type input "6"
click at [793, 210] on icon "button" at bounding box center [795, 209] width 5 height 1
type input "5"
click at [793, 210] on icon "button" at bounding box center [795, 209] width 5 height 1
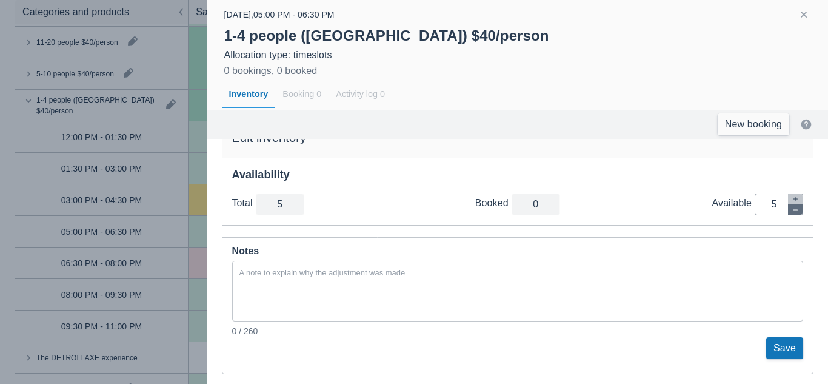
type input "4"
click at [793, 210] on icon "button" at bounding box center [795, 209] width 5 height 1
type input "3"
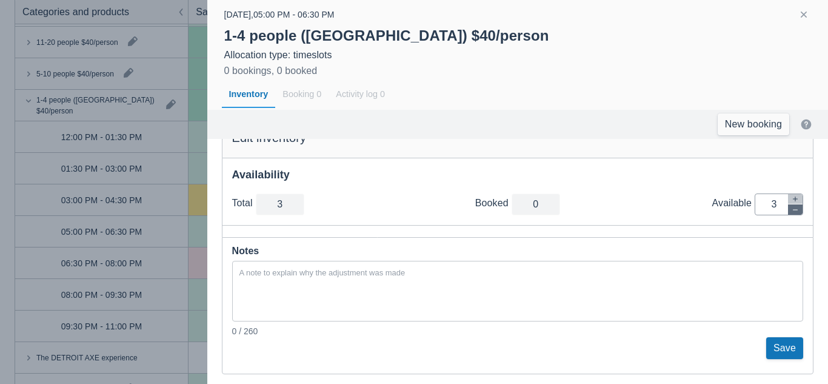
click at [793, 210] on icon "button" at bounding box center [795, 209] width 5 height 1
type input "2"
click at [793, 210] on icon "button" at bounding box center [795, 209] width 5 height 1
type input "1"
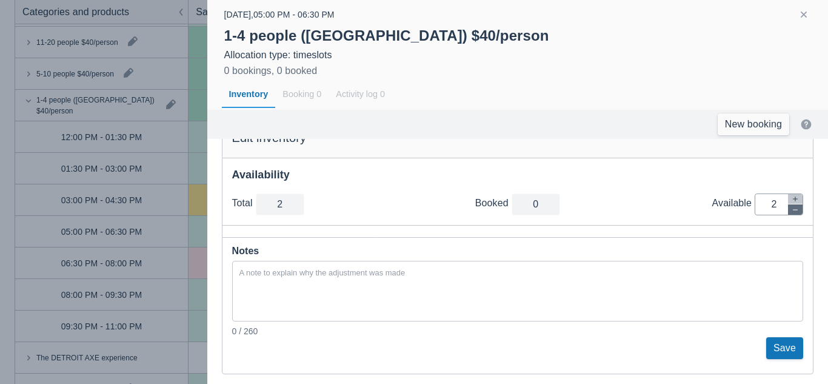
type input "1"
click at [793, 210] on icon "button" at bounding box center [795, 209] width 5 height 1
type input "0"
click at [781, 346] on button "Save" at bounding box center [784, 348] width 37 height 22
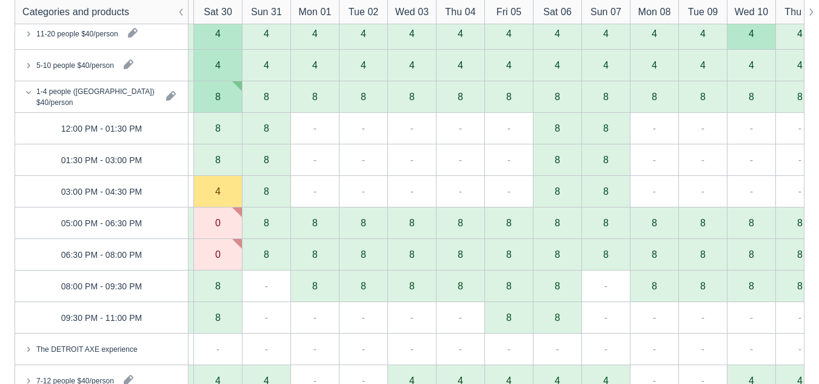
click at [22, 91] on div "1-4 people (Shared Arena) $40/person" at bounding box center [101, 96] width 173 height 31
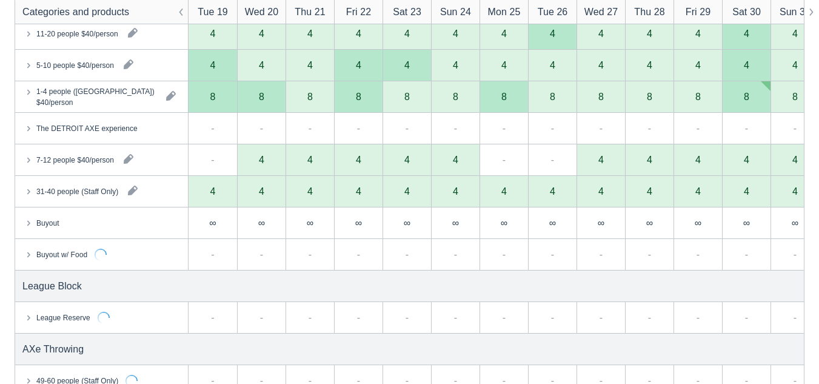
click at [27, 69] on icon at bounding box center [28, 65] width 12 height 12
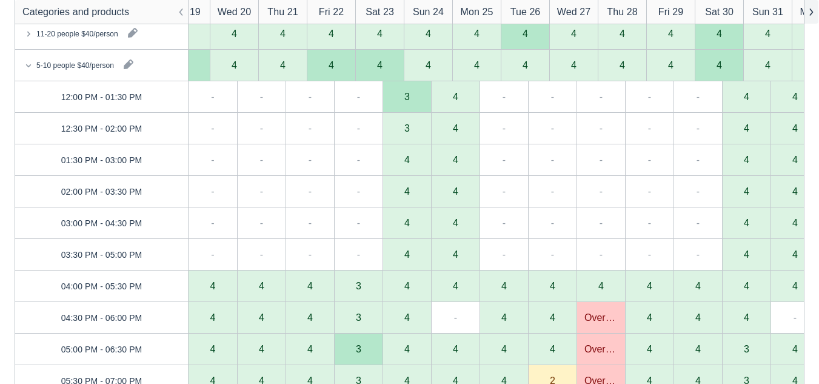
scroll to position [0, 45]
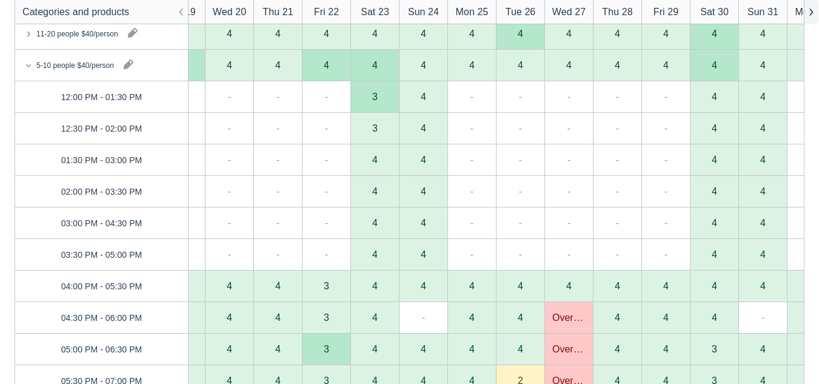
click at [810, 18] on button "button" at bounding box center [811, 12] width 15 height 24
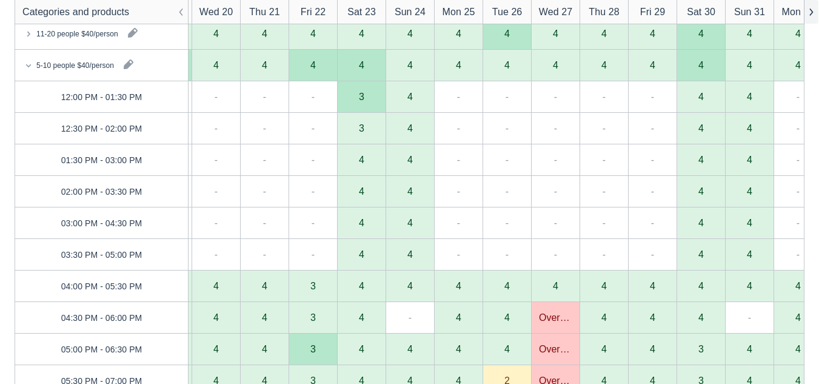
click at [810, 18] on button "button" at bounding box center [811, 12] width 15 height 24
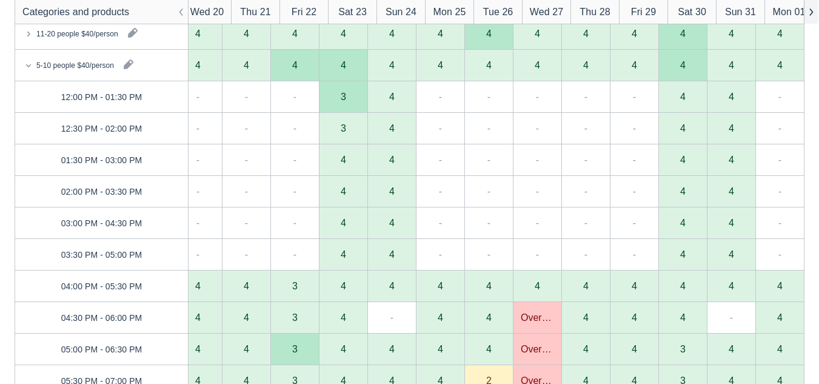
click at [810, 18] on button "button" at bounding box center [811, 12] width 15 height 24
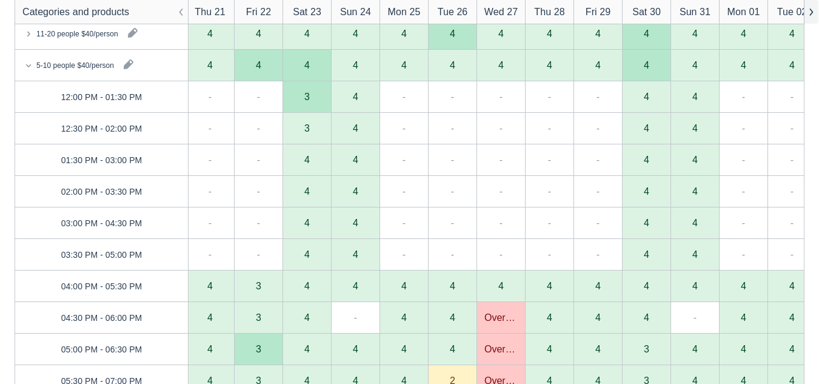
click at [810, 18] on button "button" at bounding box center [811, 12] width 15 height 24
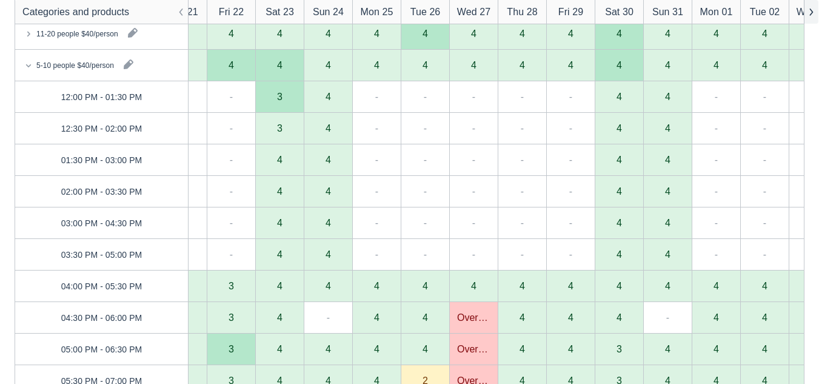
click at [810, 18] on button "button" at bounding box center [811, 12] width 15 height 24
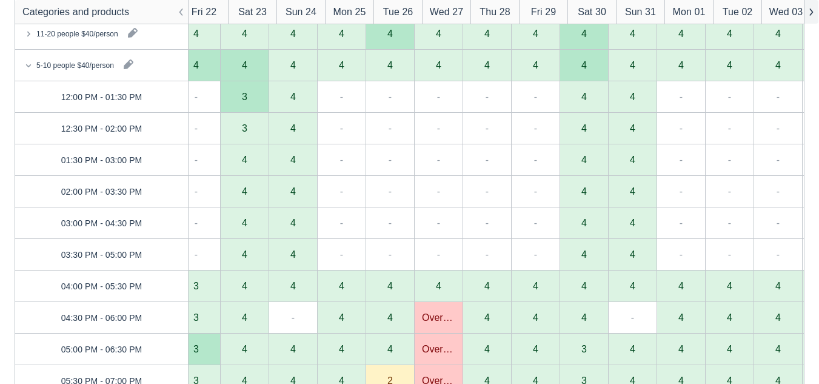
click at [810, 18] on button "button" at bounding box center [811, 12] width 15 height 24
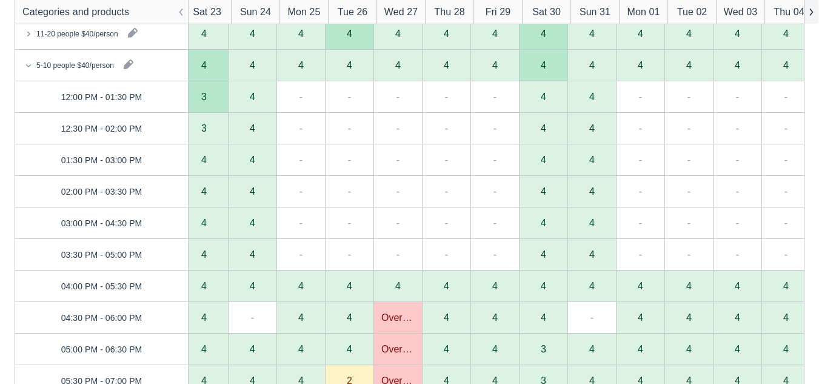
click at [810, 18] on button "button" at bounding box center [811, 12] width 15 height 24
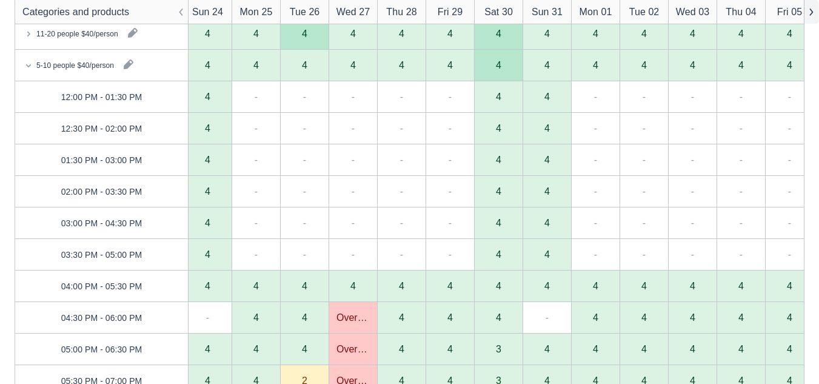
click at [810, 18] on button "button" at bounding box center [811, 12] width 15 height 24
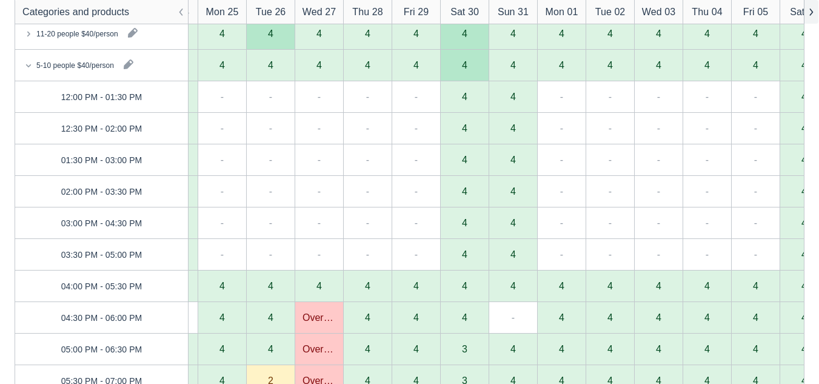
click at [810, 18] on button "button" at bounding box center [811, 12] width 15 height 24
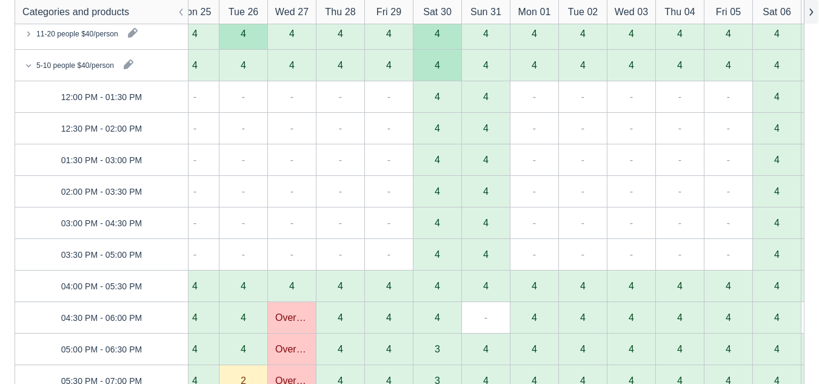
click at [810, 18] on button "button" at bounding box center [811, 12] width 15 height 24
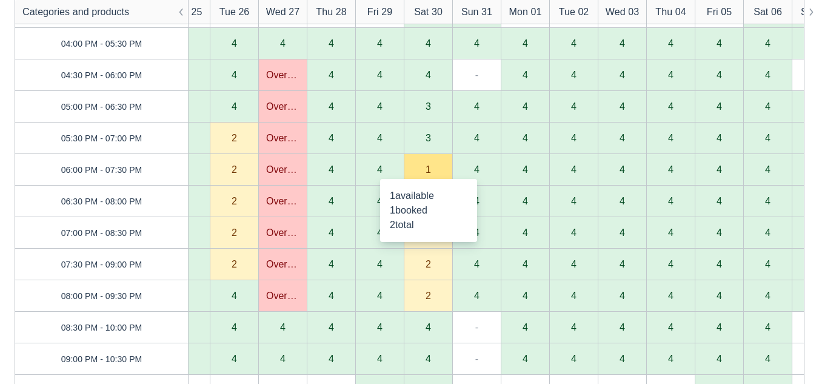
click at [426, 167] on div "1" at bounding box center [428, 169] width 5 height 10
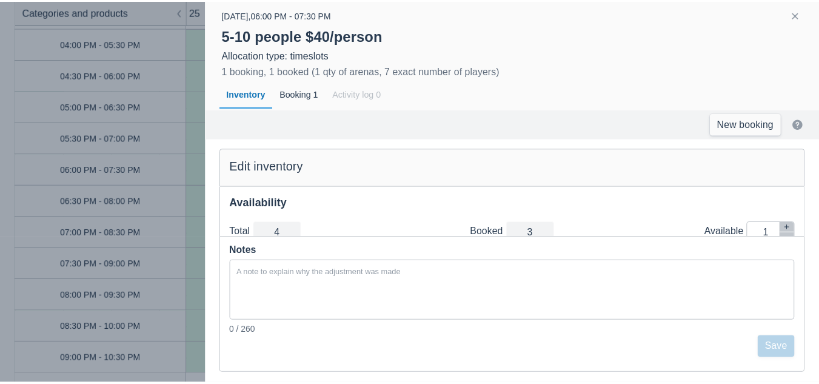
scroll to position [62, 0]
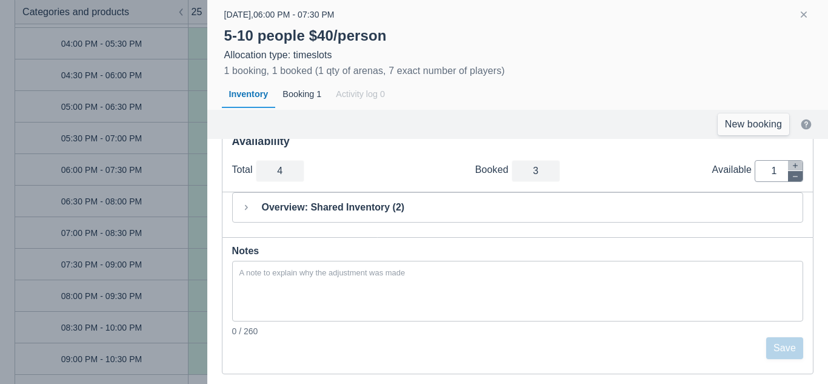
click at [790, 173] on button "button" at bounding box center [795, 176] width 15 height 10
type input "3"
type input "0"
click at [785, 354] on button "Save" at bounding box center [784, 348] width 37 height 22
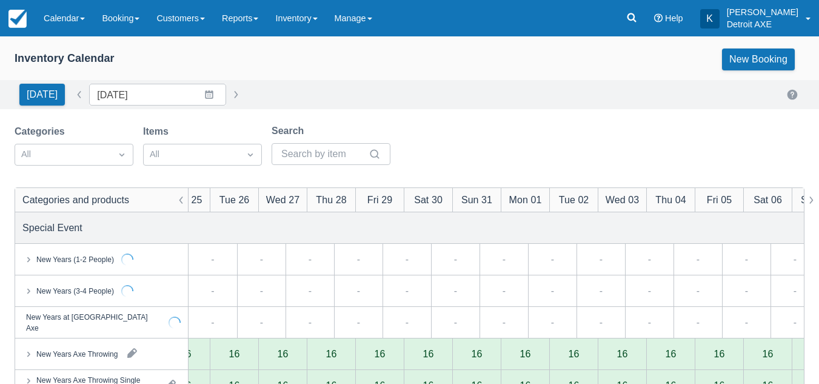
scroll to position [0, 318]
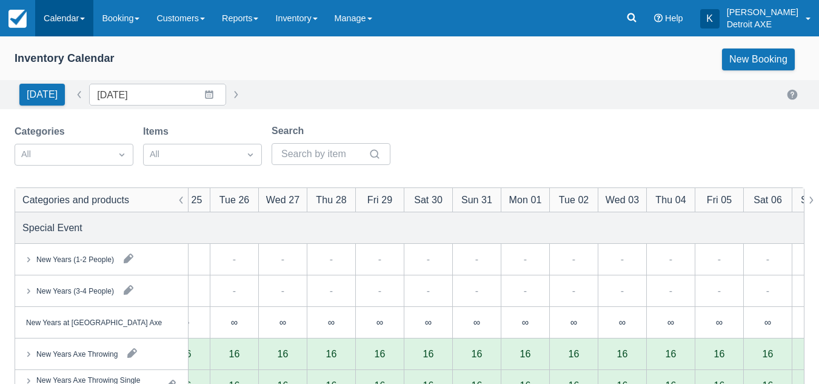
click at [67, 17] on link "Calendar" at bounding box center [64, 18] width 58 height 36
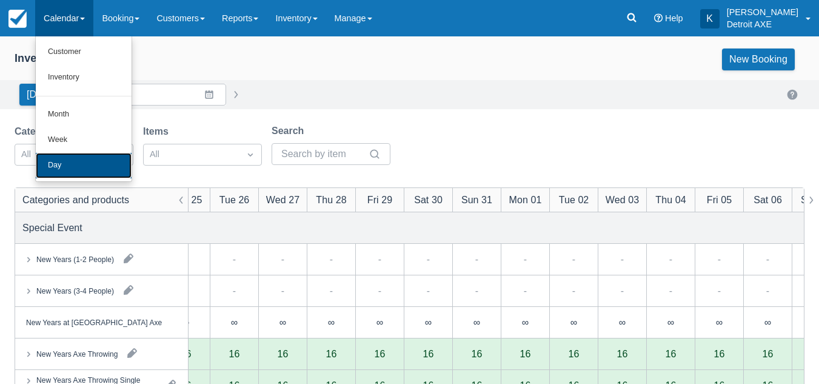
click at [67, 169] on link "Day" at bounding box center [84, 165] width 96 height 25
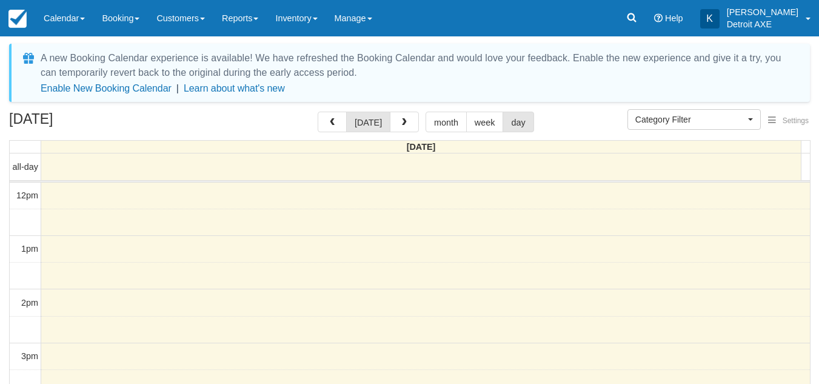
select select
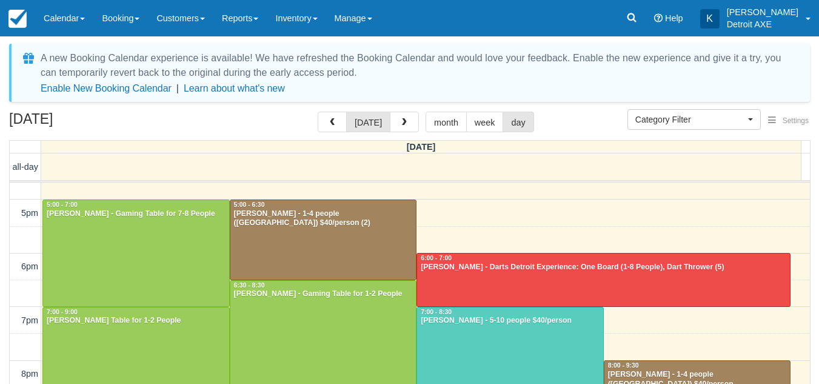
scroll to position [250, 0]
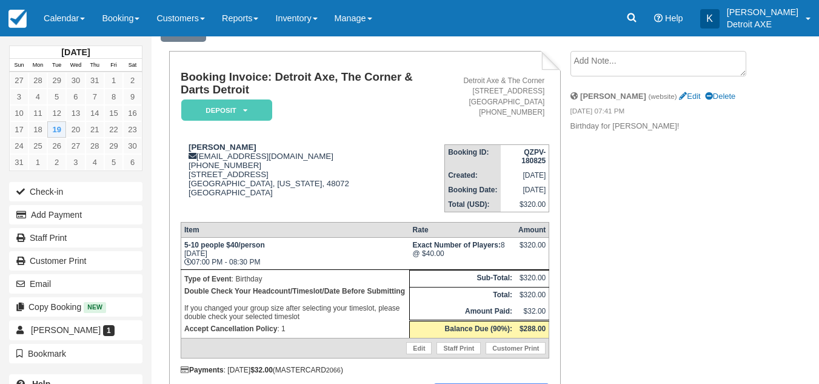
scroll to position [61, 0]
click at [651, 252] on div "Booking Invoice: Detroit Axe, The Corner & Darts Detroit Deposit   Pending Rese…" at bounding box center [459, 258] width 614 height 417
click at [77, 35] on link "Calendar" at bounding box center [64, 18] width 58 height 36
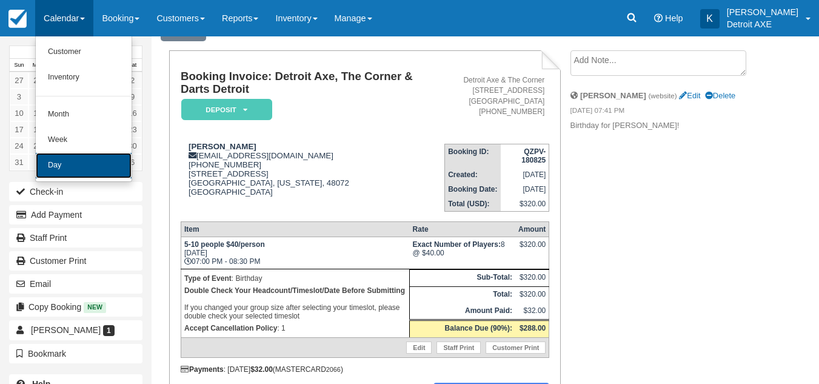
click at [78, 160] on link "Day" at bounding box center [84, 165] width 96 height 25
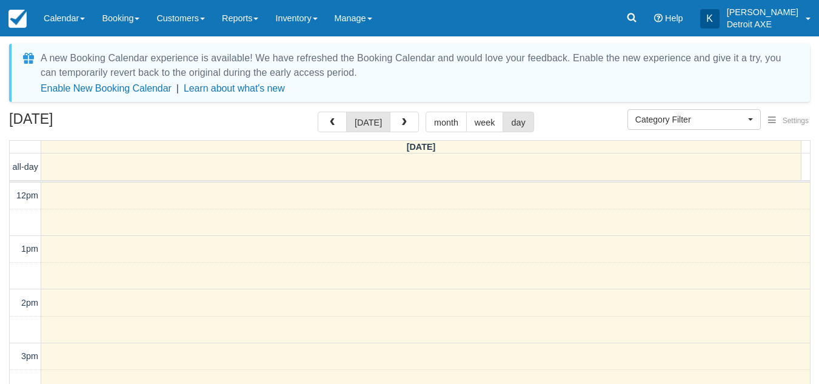
select select
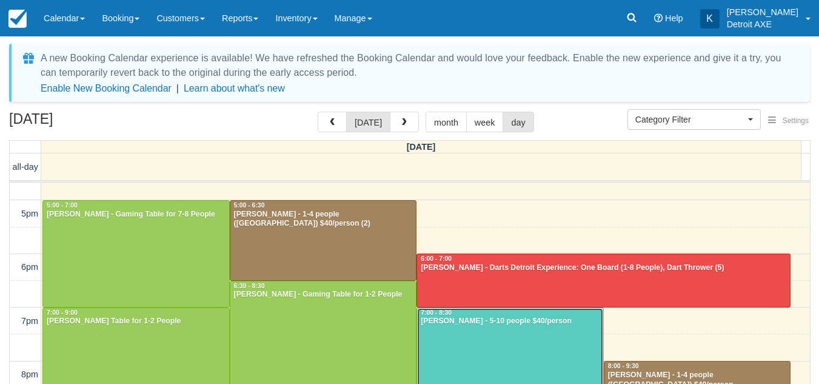
click at [457, 347] on div at bounding box center [510, 347] width 186 height 79
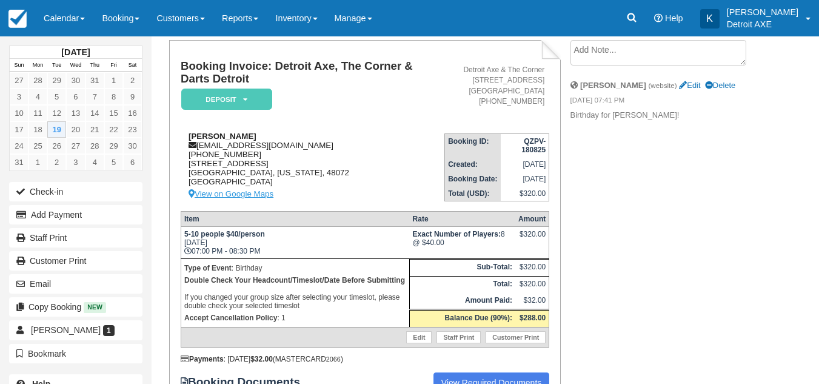
scroll to position [12, 0]
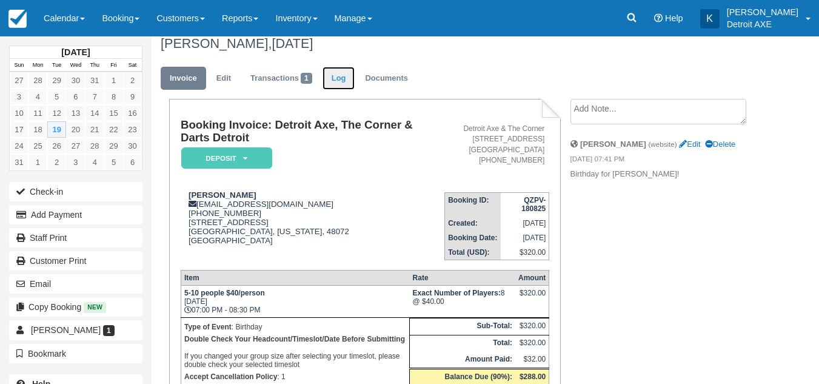
click at [350, 72] on link "Log" at bounding box center [339, 79] width 33 height 24
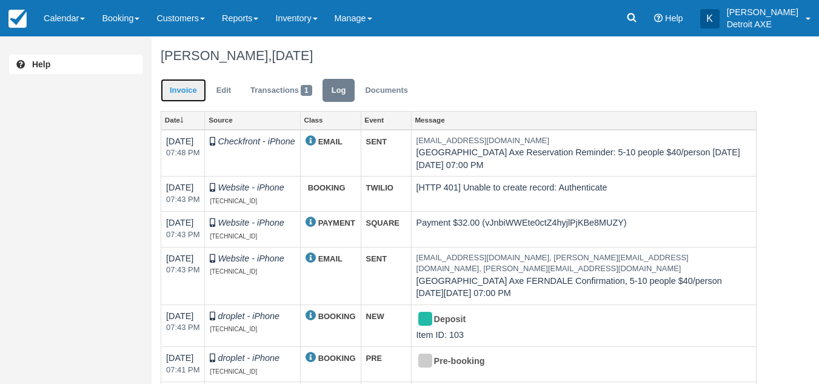
click at [189, 87] on link "Invoice" at bounding box center [183, 91] width 45 height 24
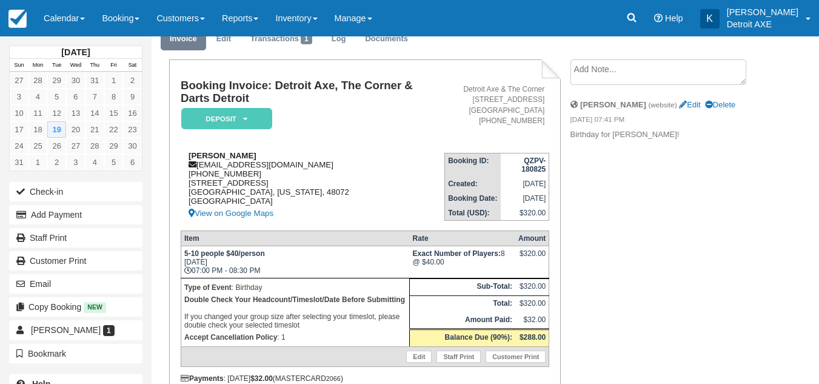
scroll to position [52, 0]
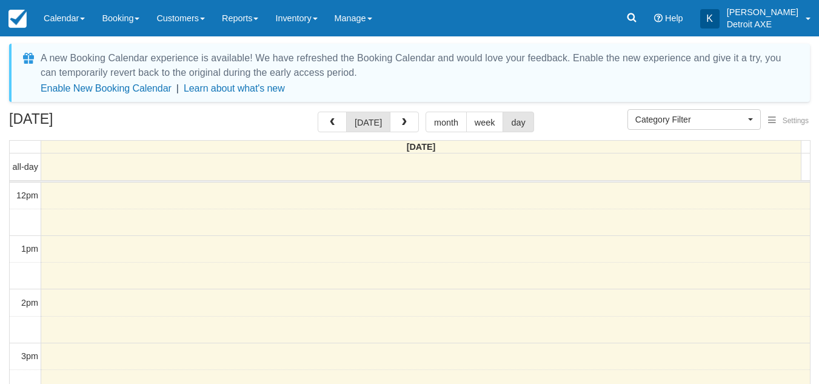
select select
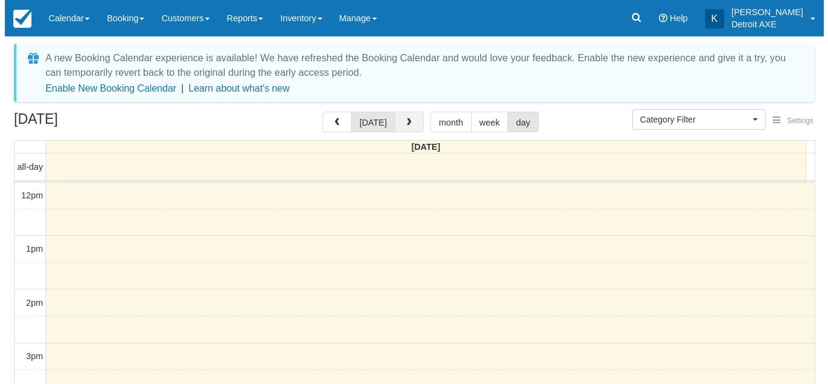
scroll to position [352, 0]
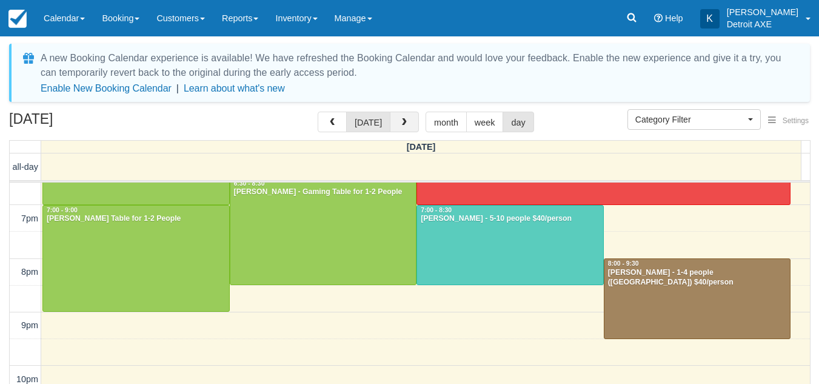
click at [405, 121] on span "button" at bounding box center [404, 122] width 8 height 8
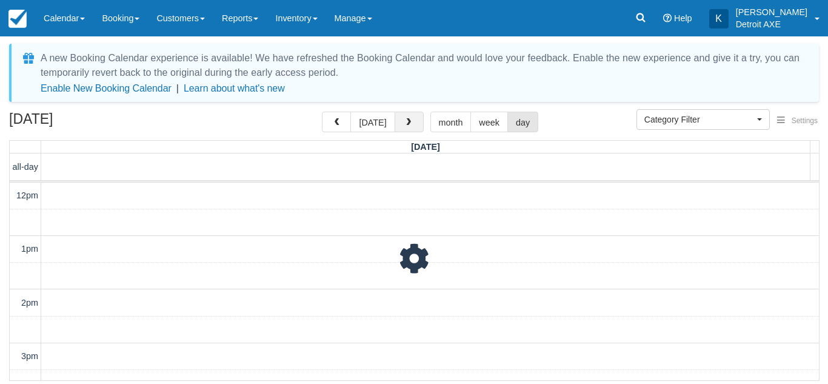
click at [405, 121] on span "button" at bounding box center [408, 122] width 8 height 8
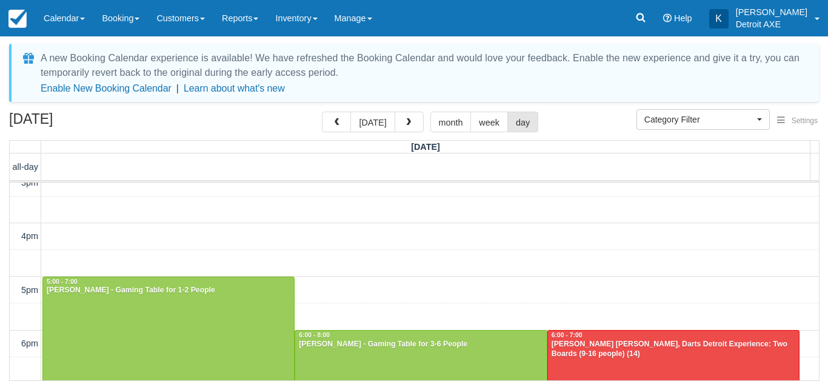
scroll to position [282, 0]
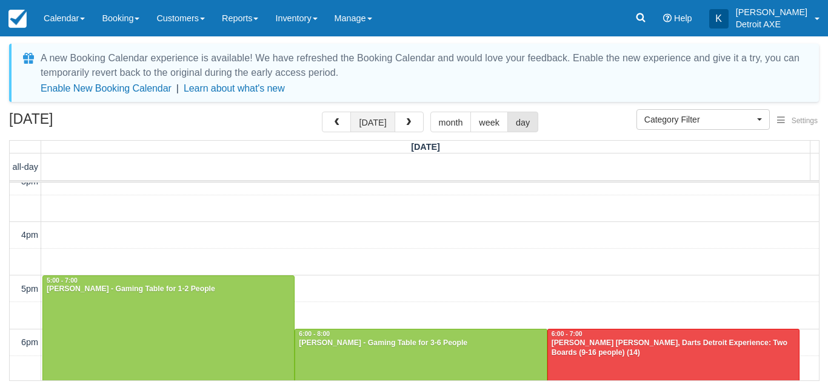
click at [374, 127] on button "today" at bounding box center [372, 122] width 44 height 21
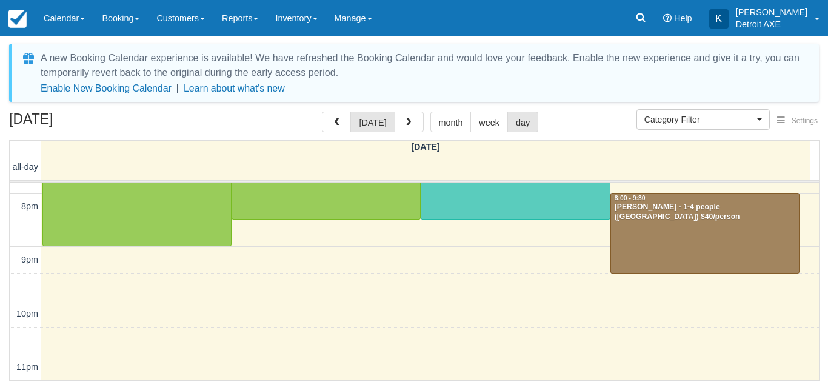
scroll to position [365, 0]
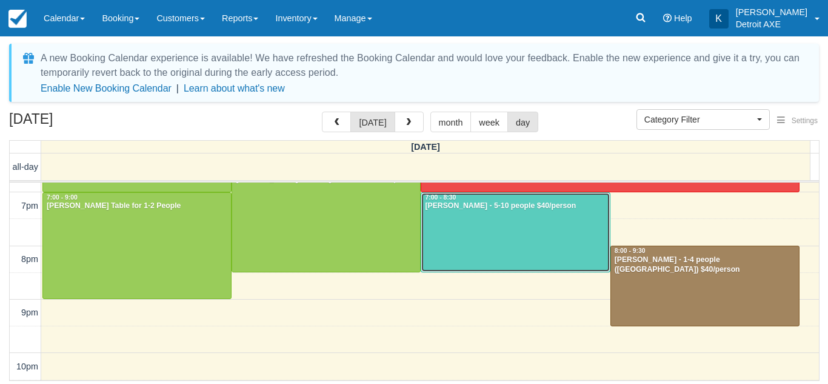
click at [472, 236] on div at bounding box center [515, 232] width 188 height 79
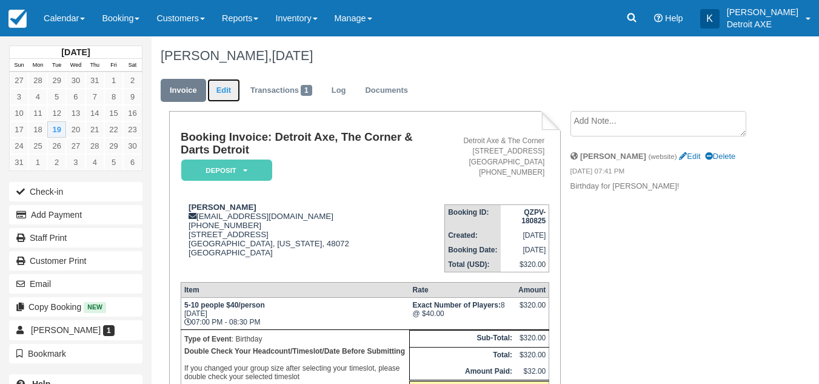
click at [229, 89] on link "Edit" at bounding box center [223, 91] width 33 height 24
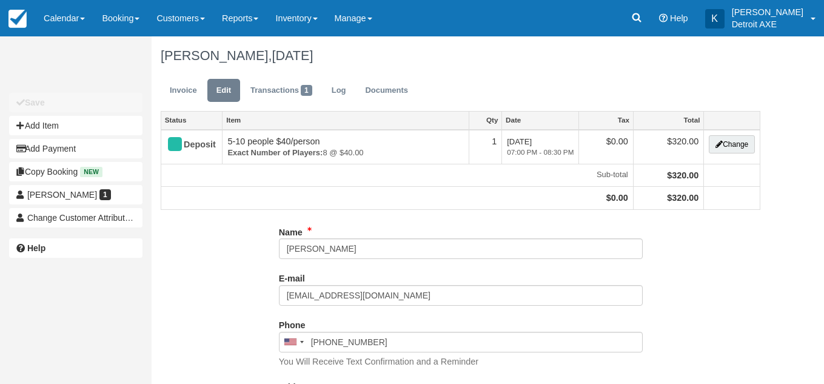
select select "Birthday"
click at [728, 141] on button "Change" at bounding box center [732, 144] width 46 height 18
type input "[PHONE_NUMBER]"
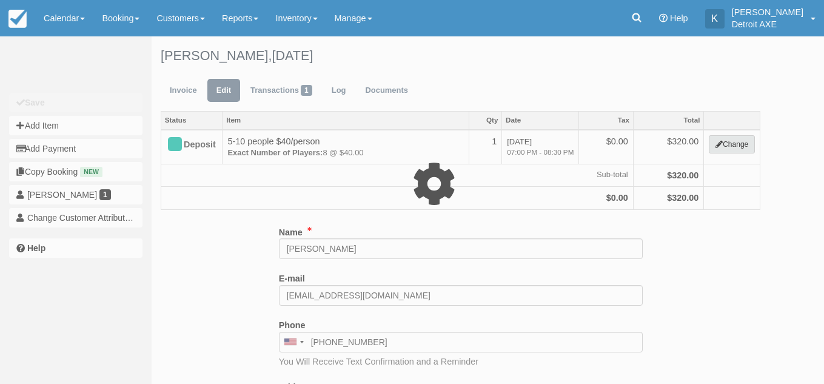
select select "14"
type input "320.00"
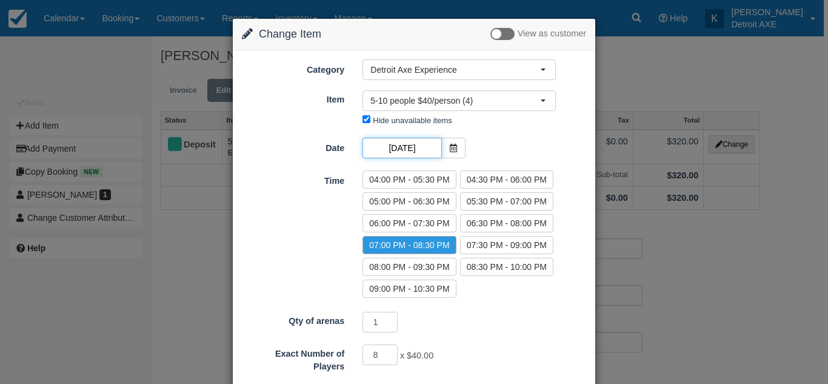
click at [412, 152] on input "[DATE]" at bounding box center [402, 148] width 79 height 21
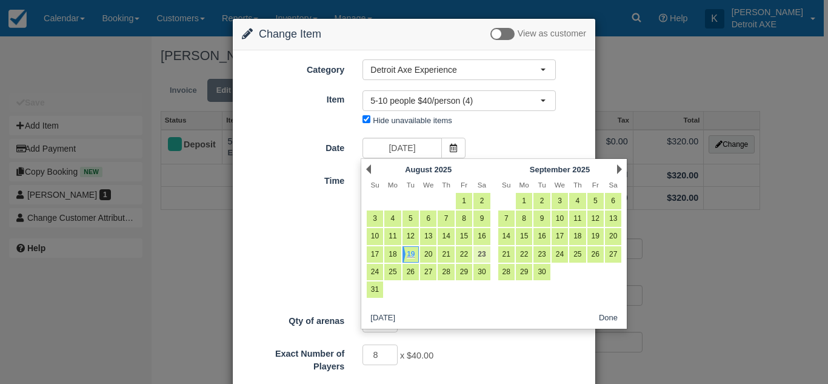
click at [477, 250] on link "23" at bounding box center [482, 254] width 16 height 16
type input "[DATE]"
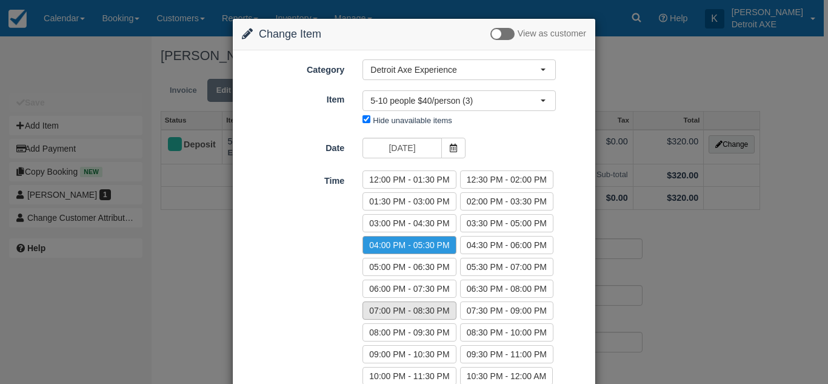
click at [424, 314] on label "07:00 PM - 08:30 PM" at bounding box center [409, 310] width 93 height 18
radio input "true"
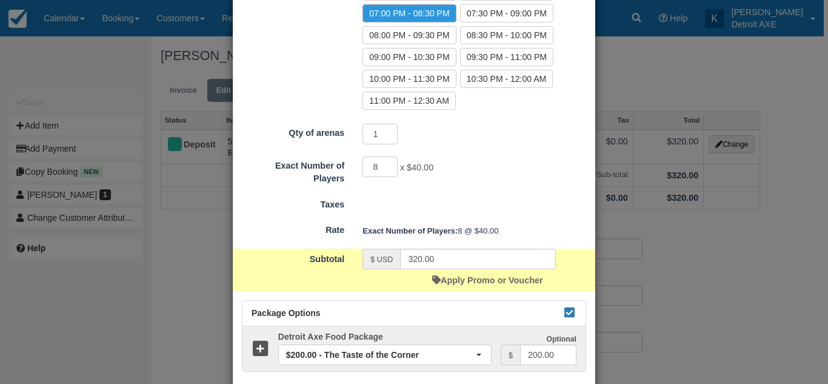
scroll to position [364, 0]
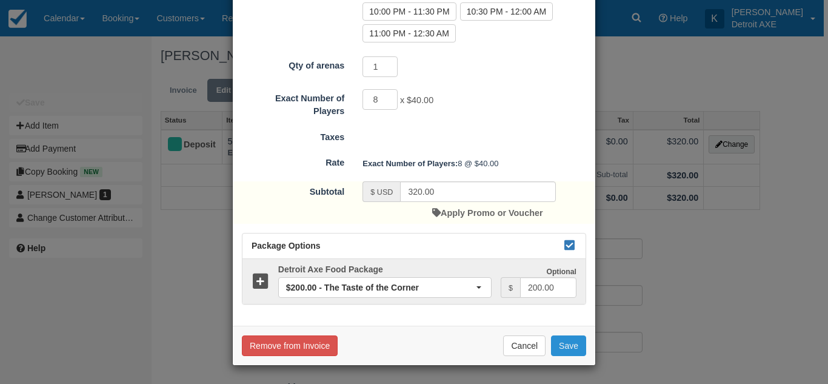
click at [577, 344] on button "Save" at bounding box center [568, 345] width 35 height 21
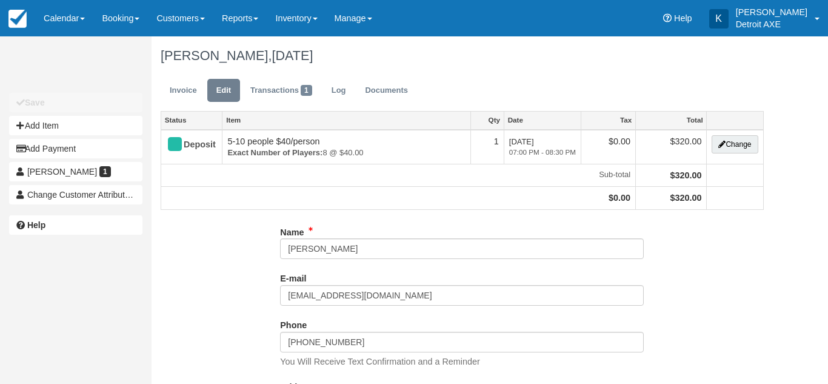
select select "Birthday"
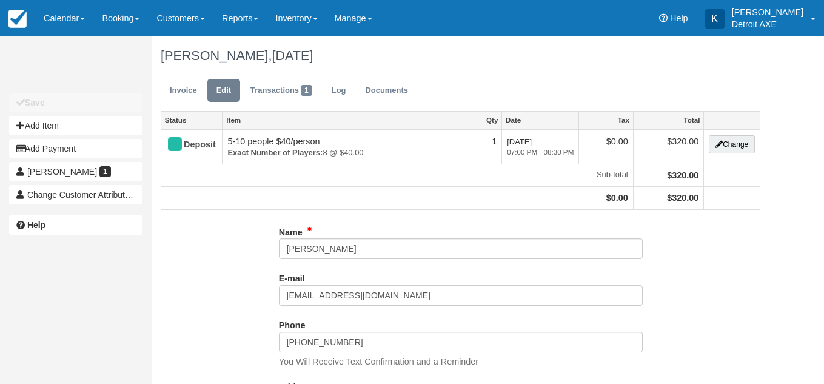
type input "[PHONE_NUMBER]"
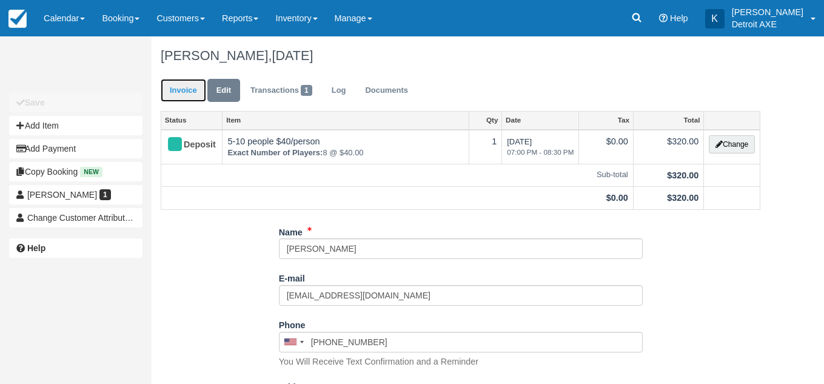
click at [190, 96] on link "Invoice" at bounding box center [183, 91] width 45 height 24
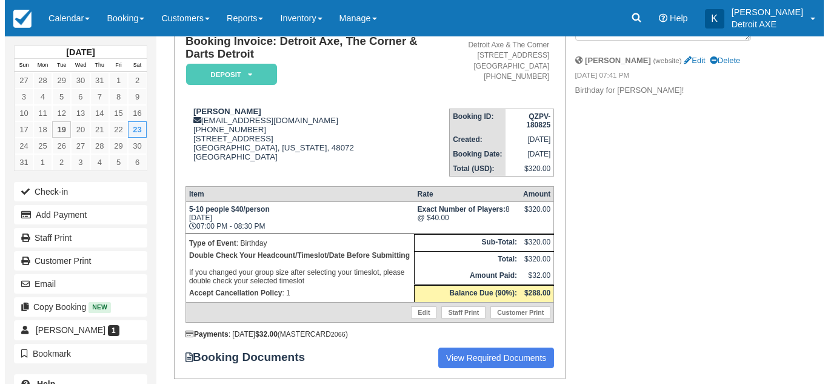
scroll to position [14, 0]
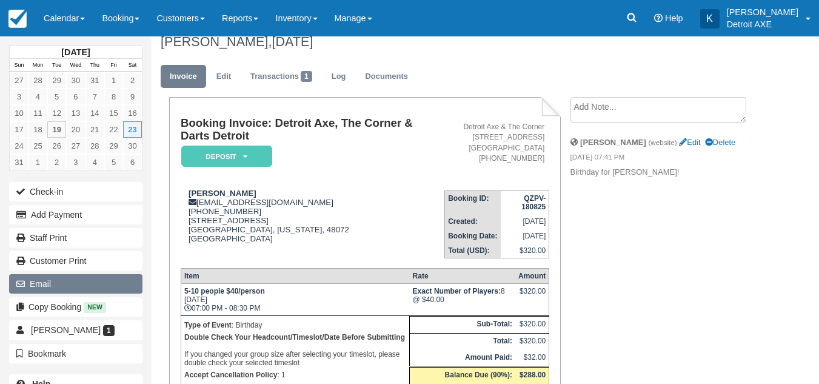
click at [101, 278] on button "Email" at bounding box center [75, 283] width 133 height 19
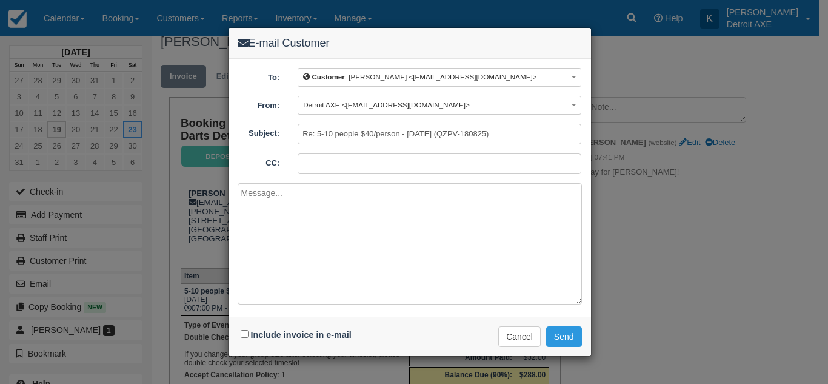
click at [327, 332] on label "Include invoice in e-mail" at bounding box center [301, 335] width 101 height 10
click at [249, 332] on input "Include invoice in e-mail" at bounding box center [245, 334] width 8 height 8
checkbox input "true"
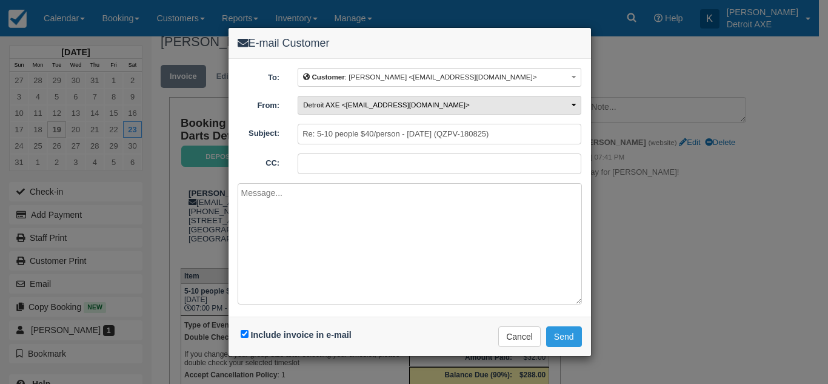
click at [542, 101] on button "Detroit AXE <[EMAIL_ADDRESS][DOMAIN_NAME]>" at bounding box center [440, 105] width 284 height 19
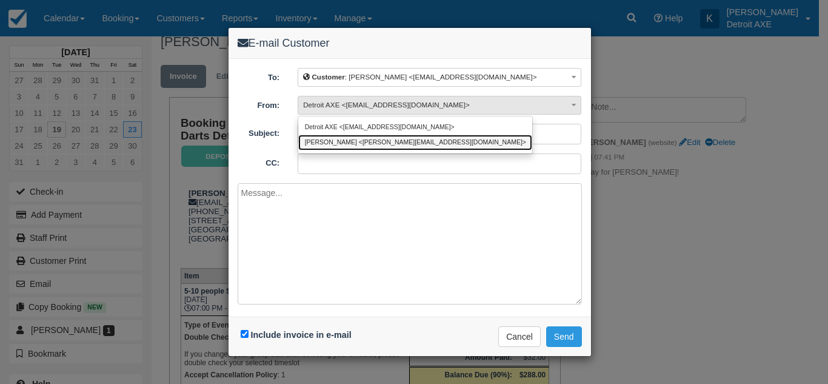
click at [411, 146] on link "[PERSON_NAME] <[PERSON_NAME][EMAIL_ADDRESS][DOMAIN_NAME]>" at bounding box center [415, 142] width 234 height 15
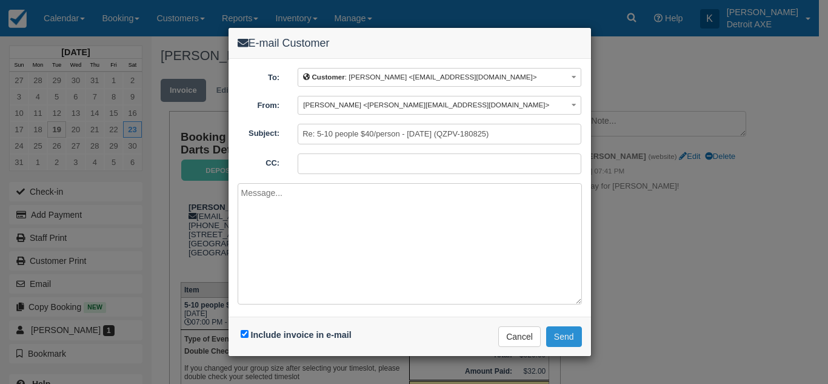
click at [575, 339] on button "Send" at bounding box center [564, 336] width 36 height 21
